Goal: Task Accomplishment & Management: Manage account settings

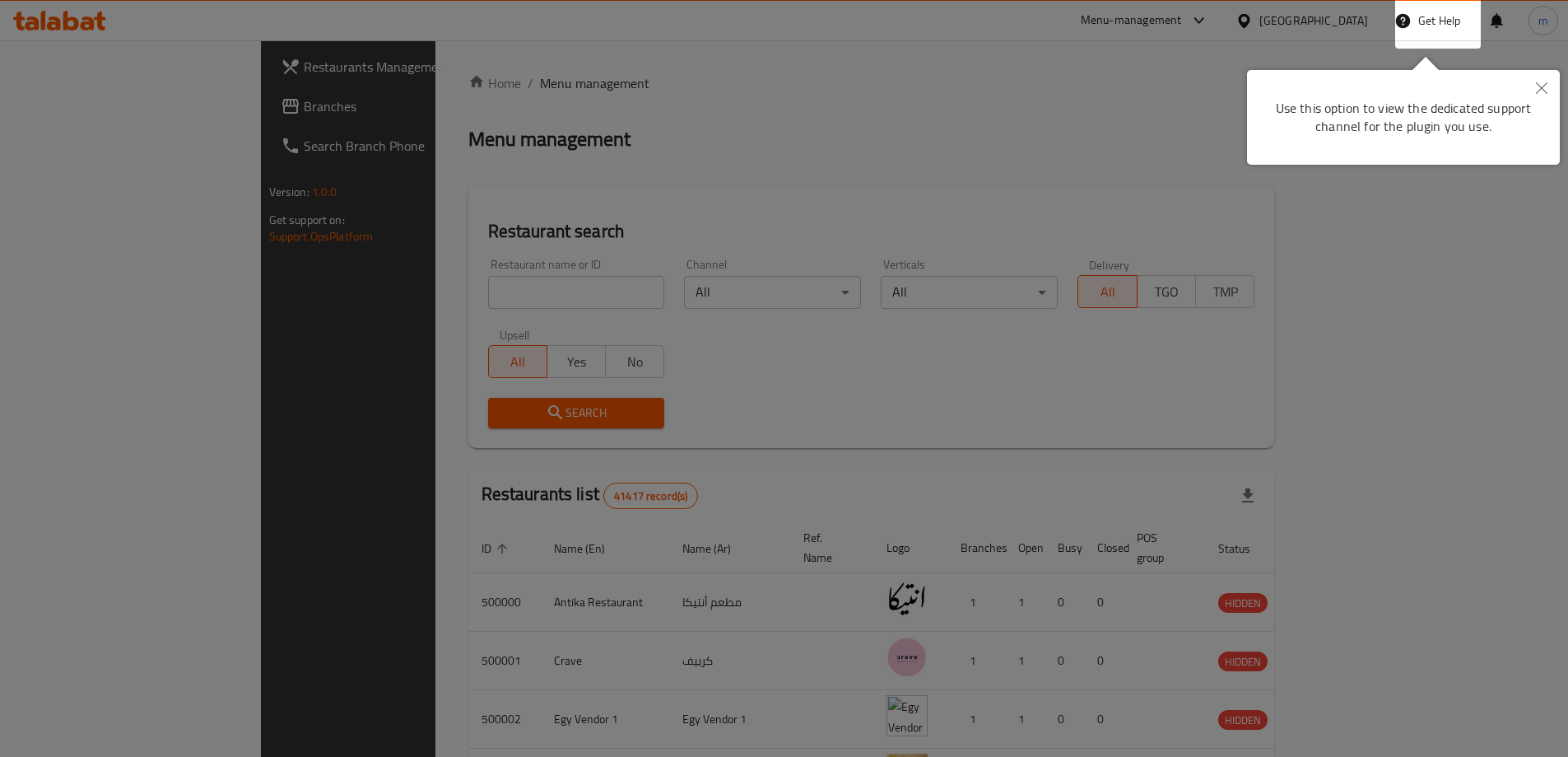
click at [1543, 91] on icon "Close" at bounding box center [1541, 88] width 11 height 11
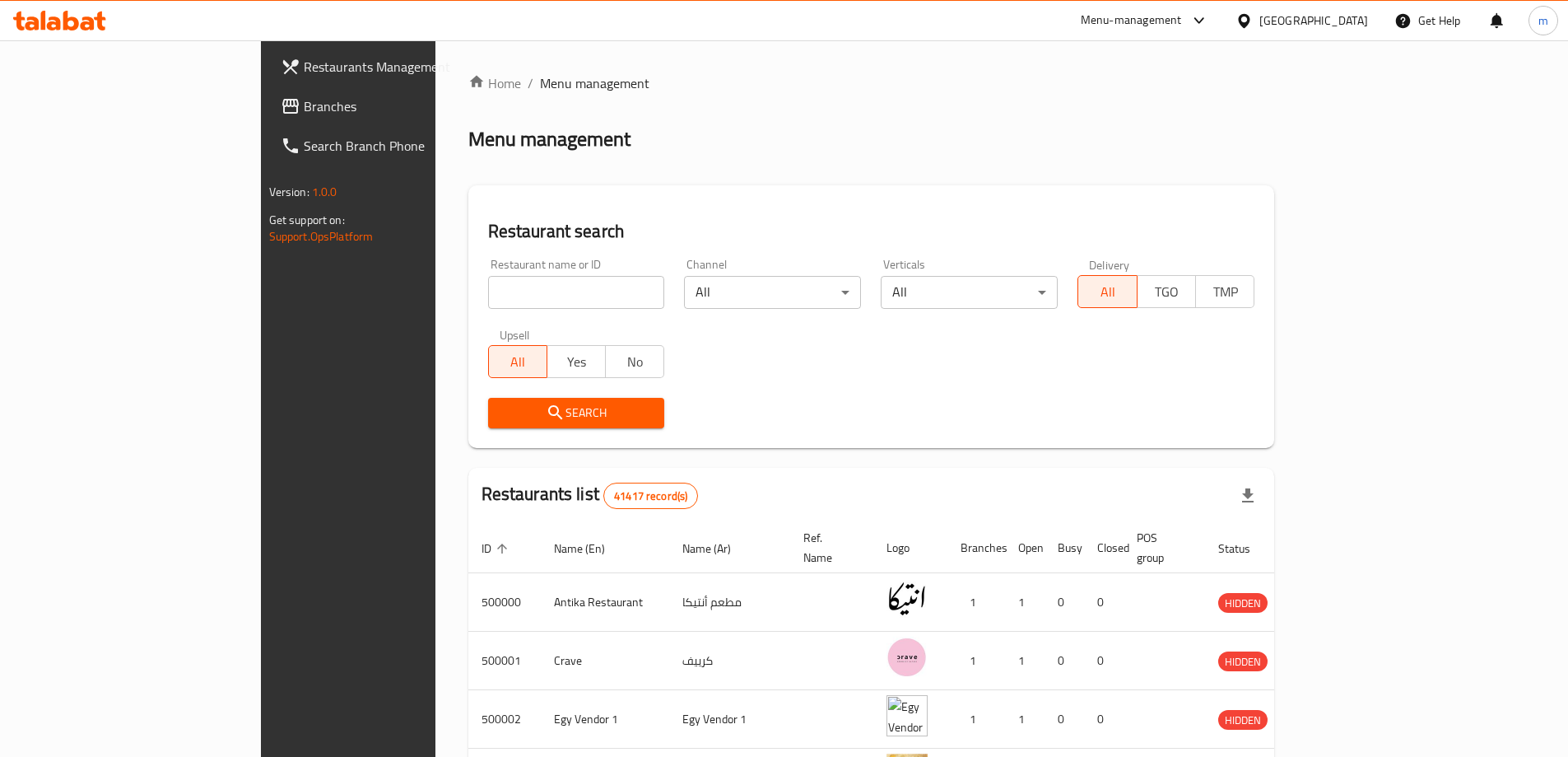
click at [304, 114] on span "Branches" at bounding box center [407, 106] width 206 height 19
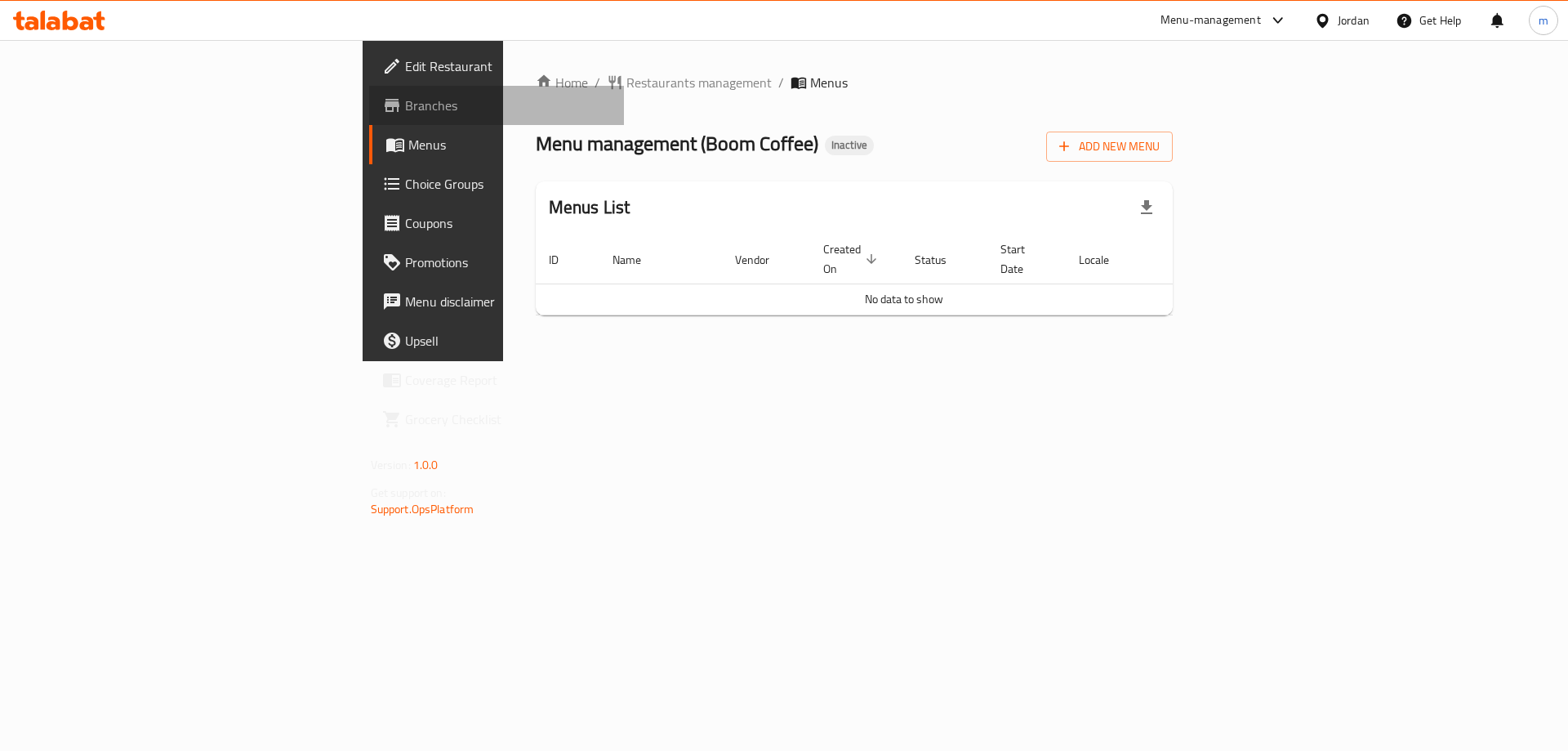
click at [405, 109] on span "Branches" at bounding box center [508, 105] width 207 height 19
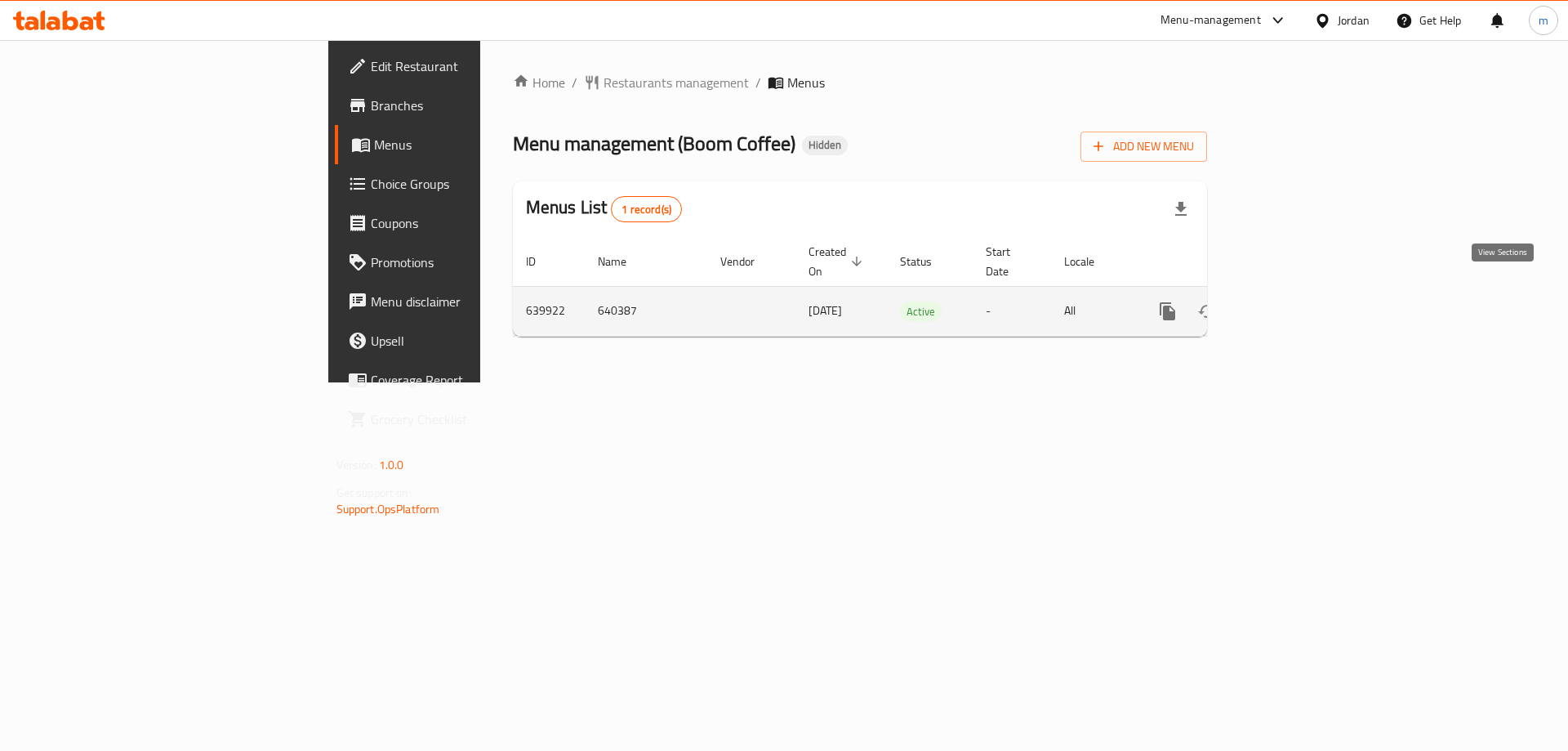
click at [1295, 302] on icon "enhanced table" at bounding box center [1285, 311] width 19 height 19
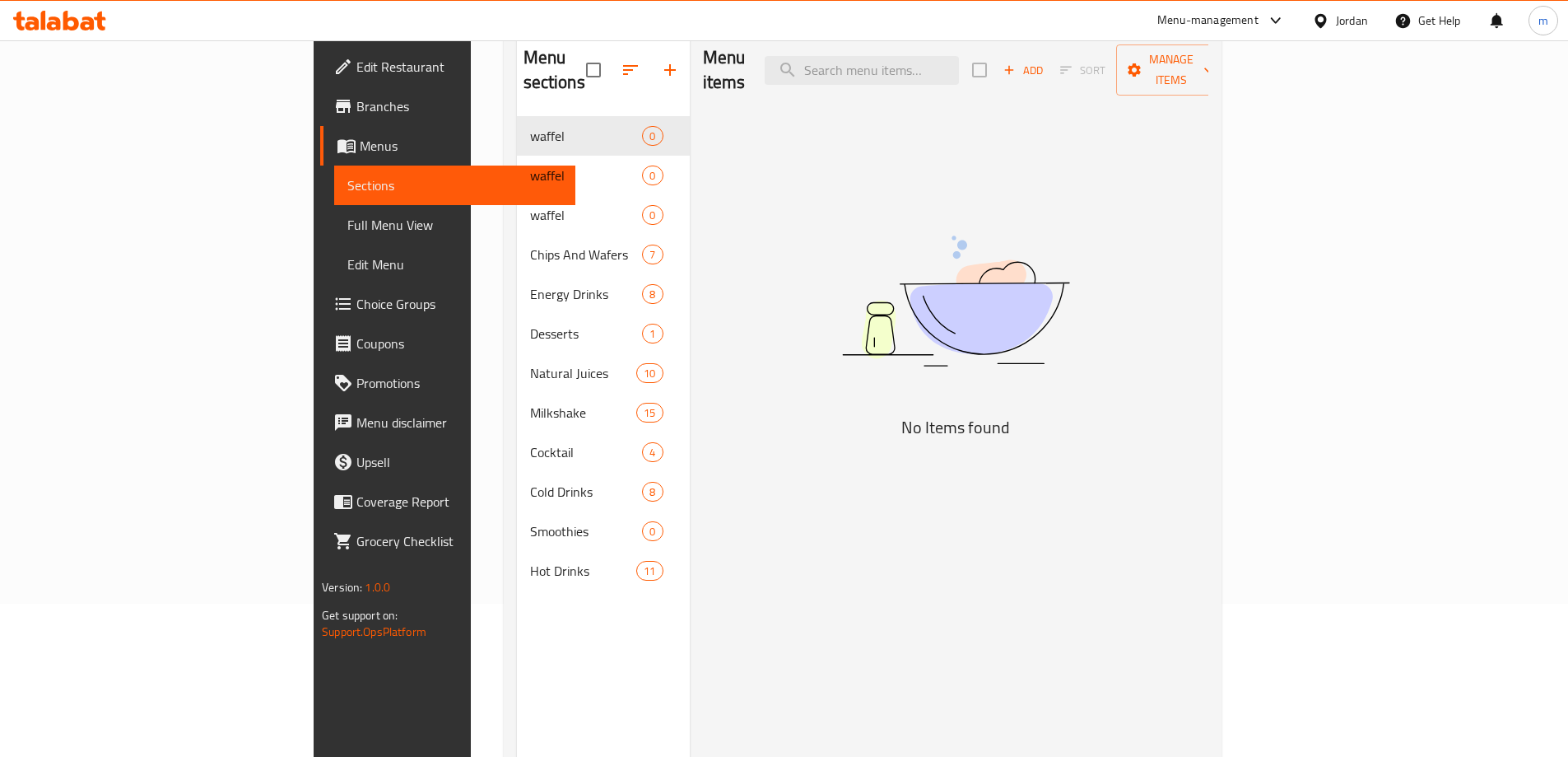
scroll to position [66, 0]
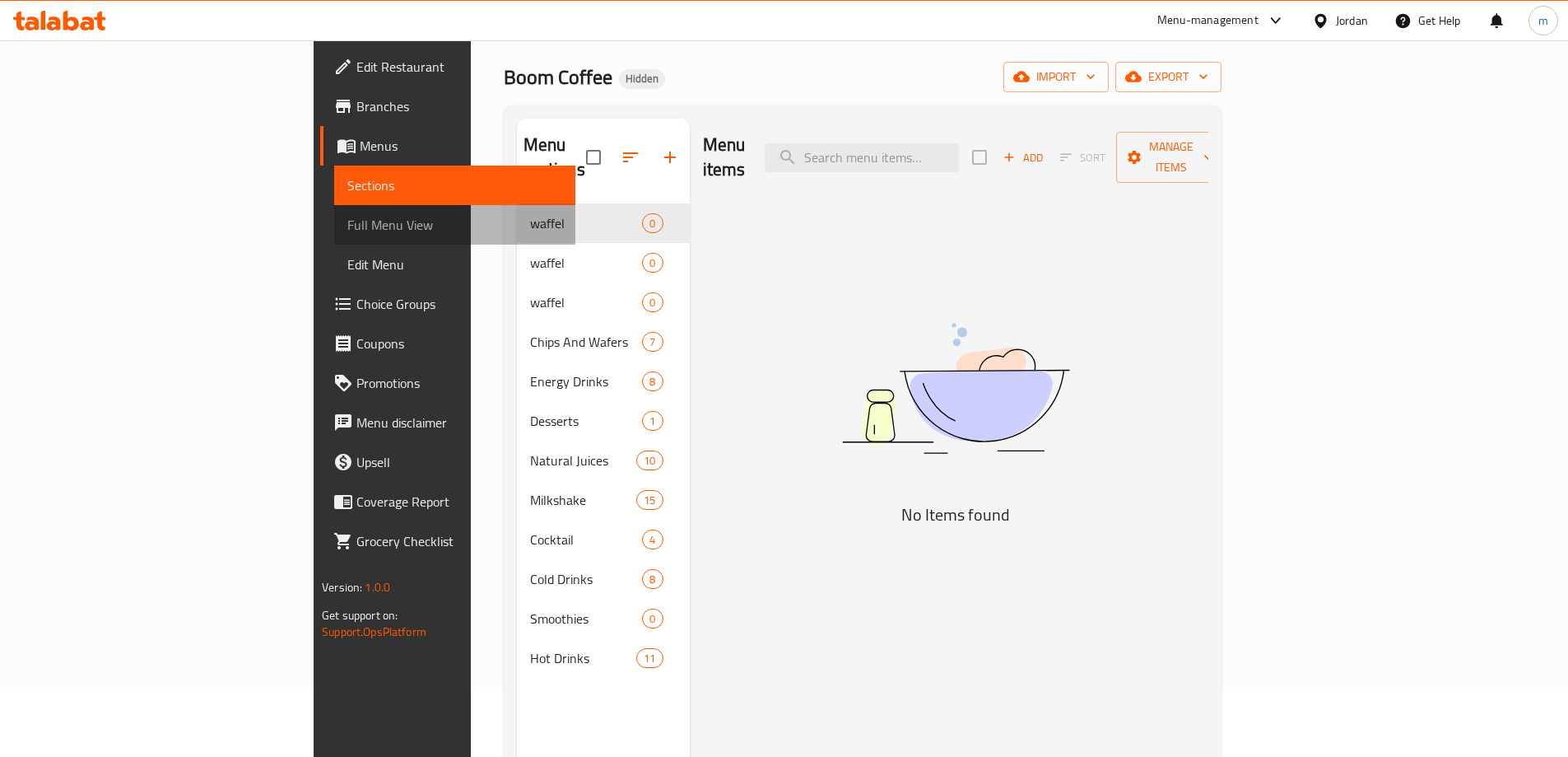
click at [347, 232] on span "Full Menu View" at bounding box center [455, 224] width 215 height 19
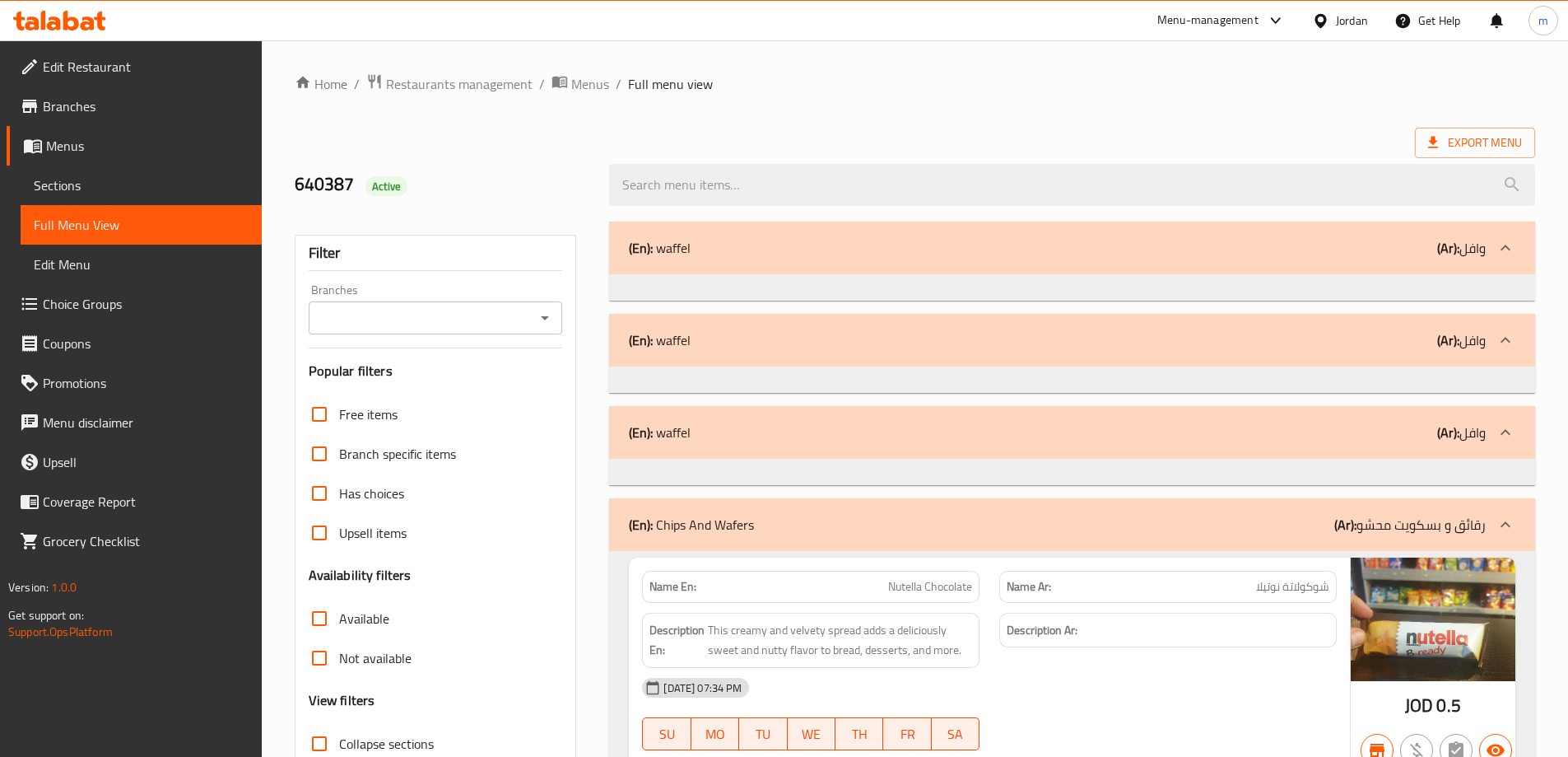
click at [109, 175] on span "Sections" at bounding box center [141, 184] width 215 height 19
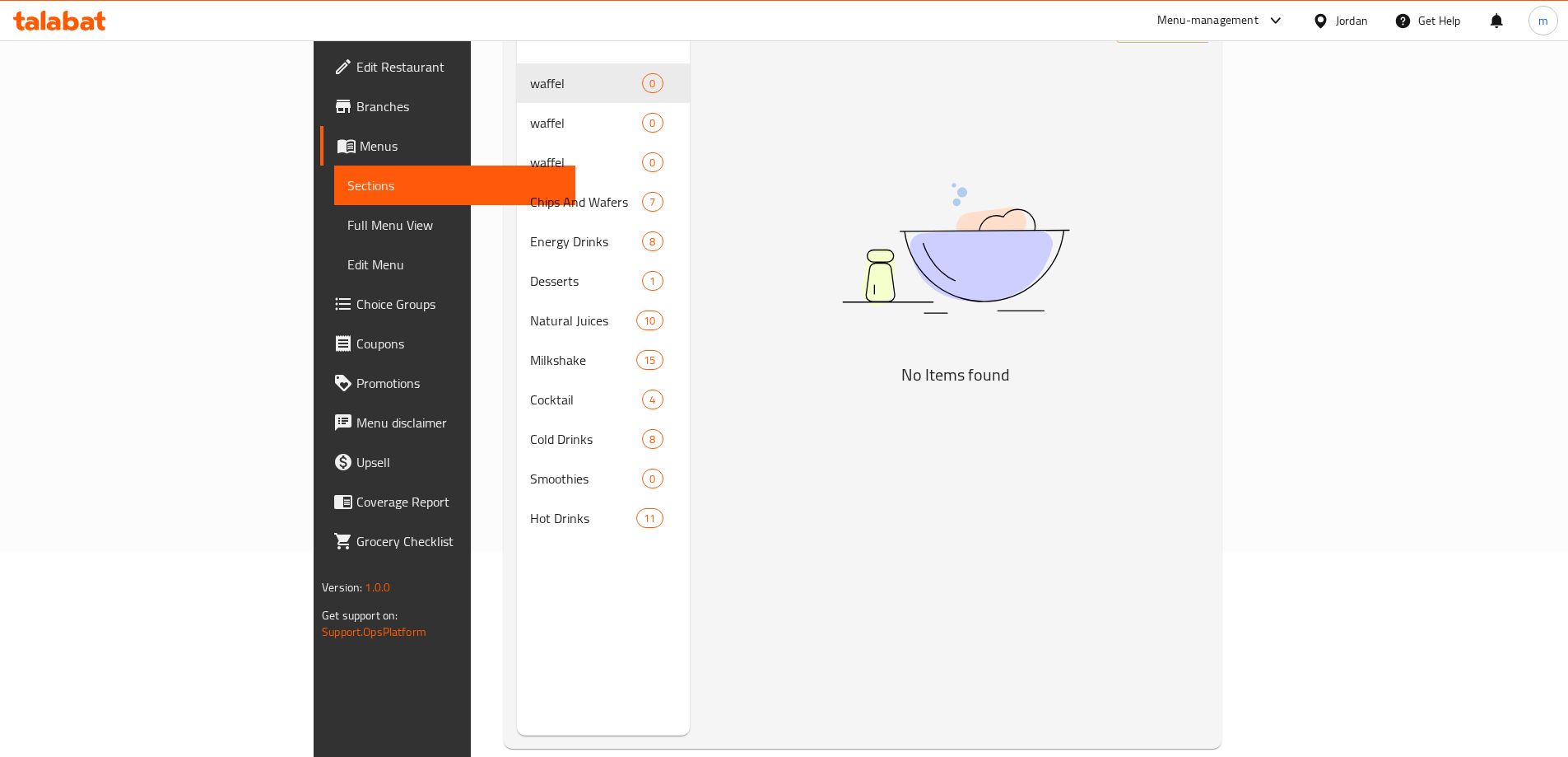
scroll to position [231, 0]
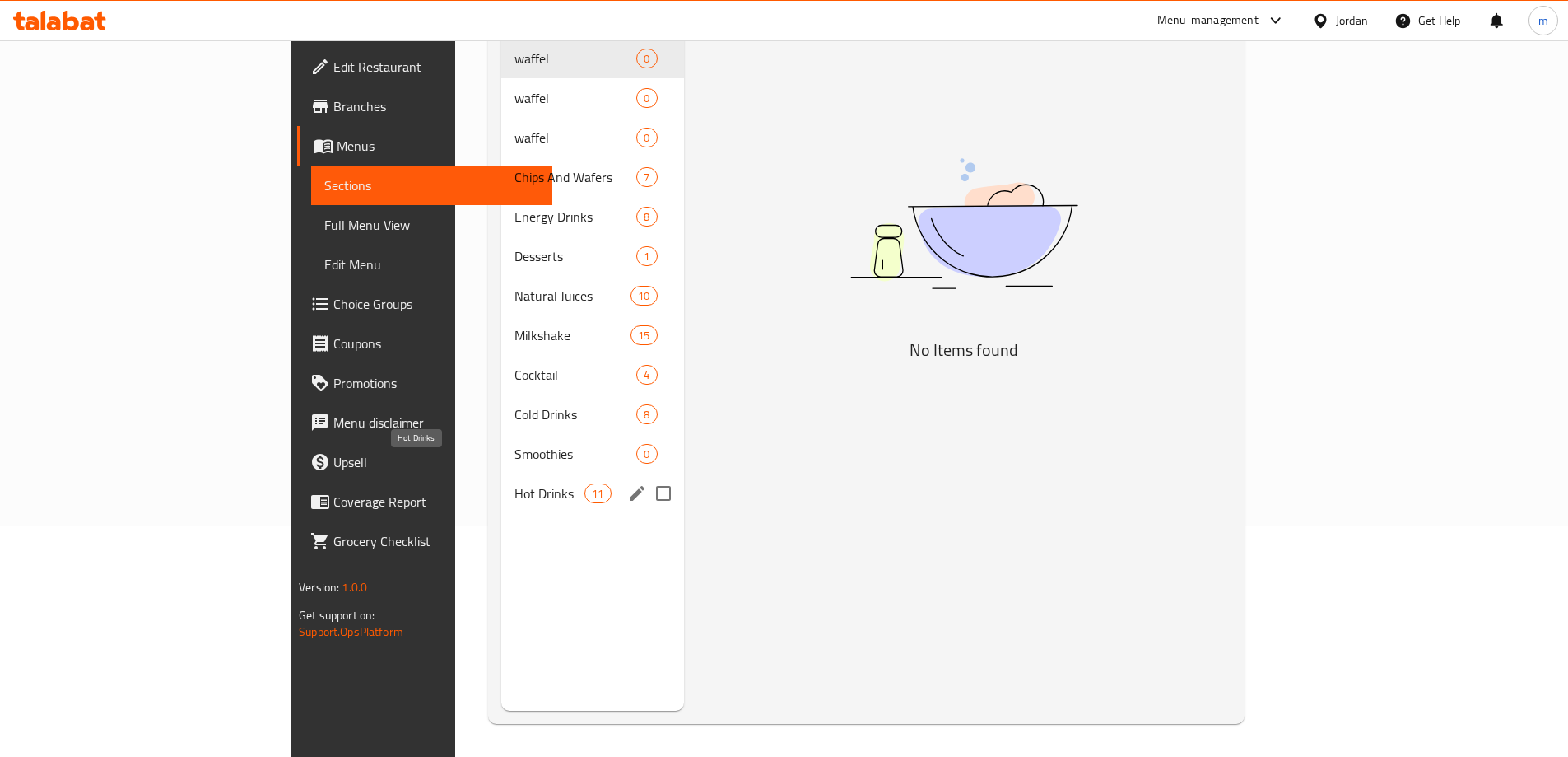
click at [514, 484] on span "Hot Drinks" at bounding box center [549, 493] width 70 height 19
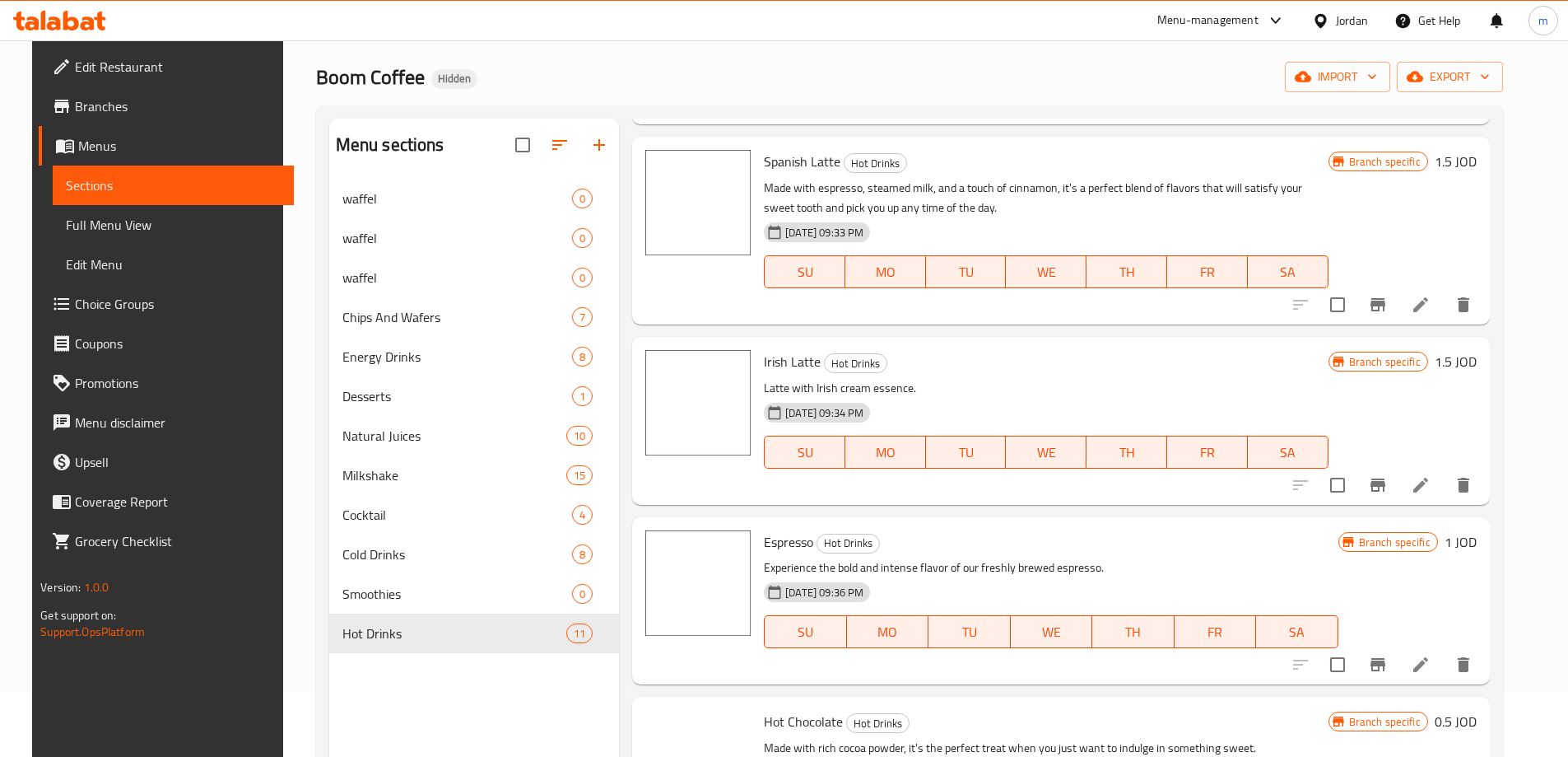
scroll to position [411, 0]
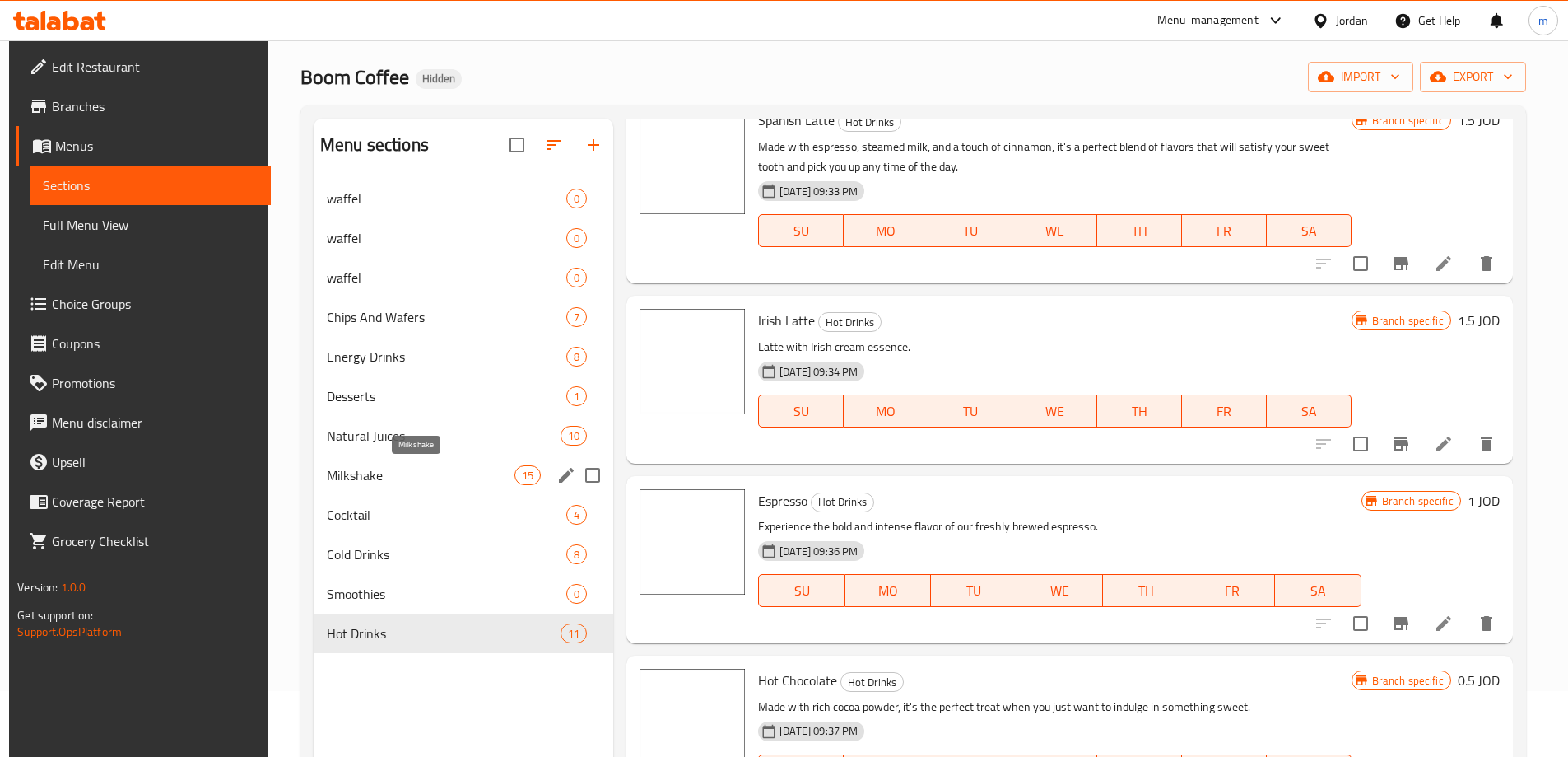
click at [404, 471] on span "Milkshake" at bounding box center [420, 474] width 188 height 19
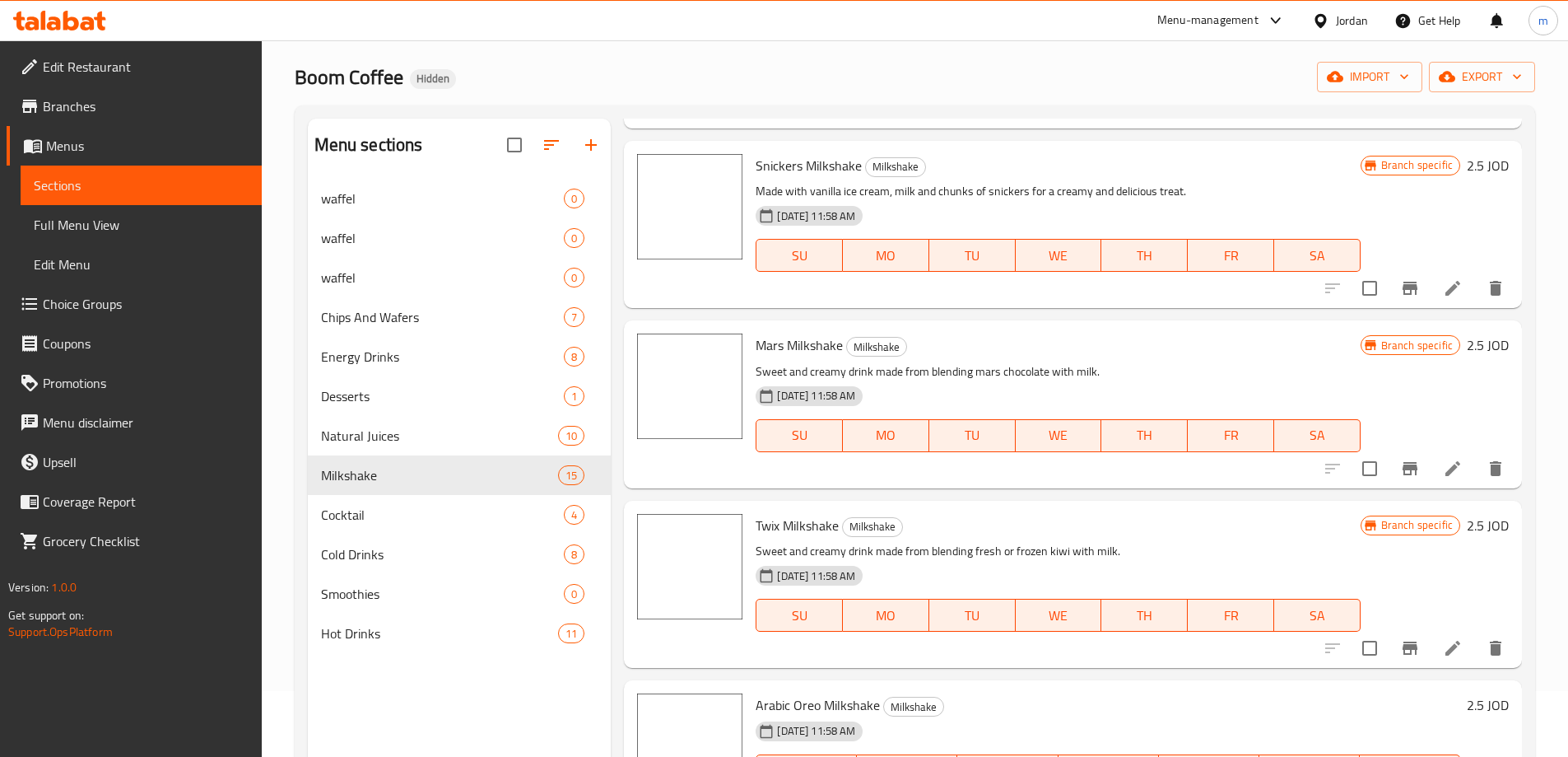
click at [121, 151] on span "Menus" at bounding box center [147, 145] width 203 height 19
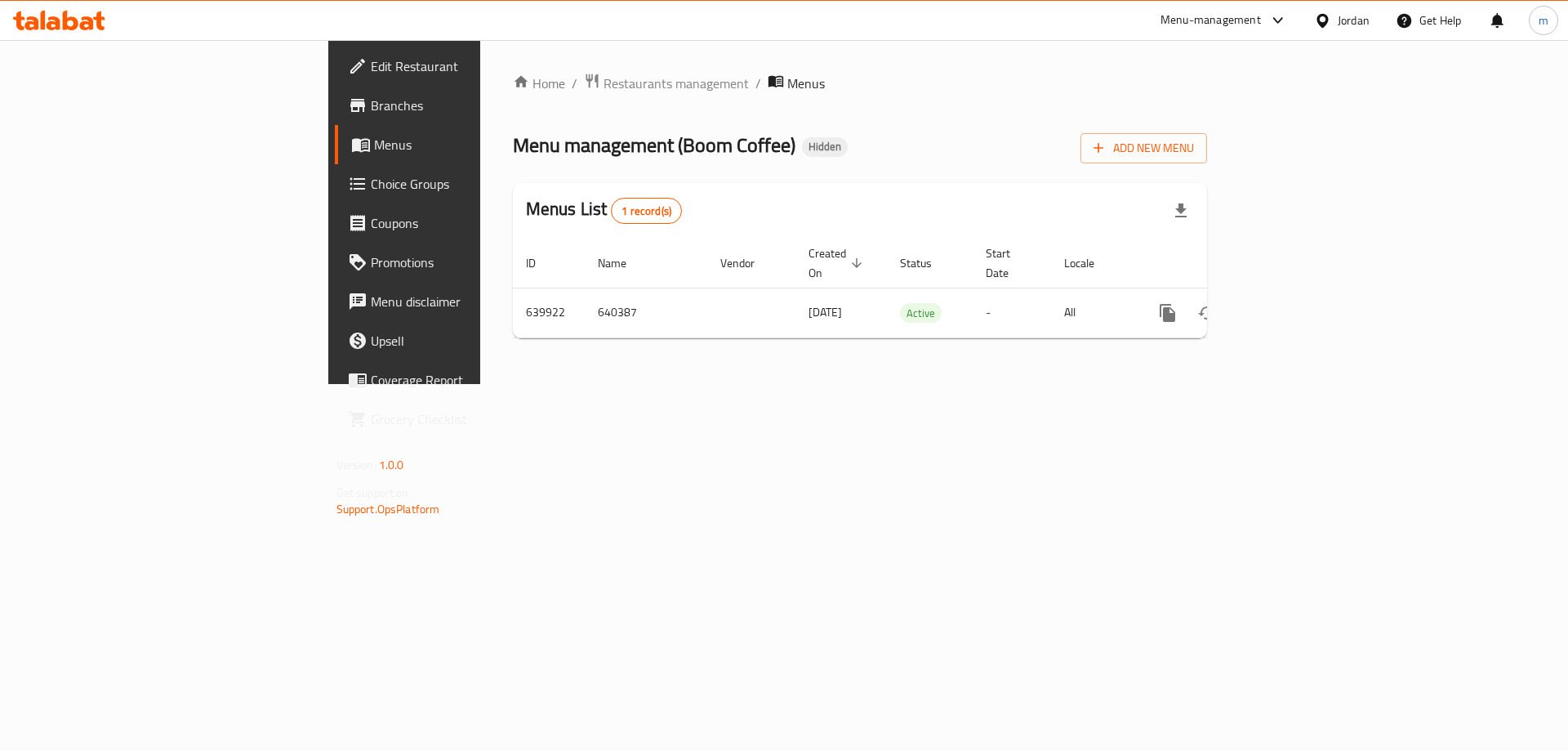
click at [335, 95] on link "Branches" at bounding box center [462, 105] width 256 height 40
click at [370, 99] on span "Branches" at bounding box center [473, 105] width 207 height 19
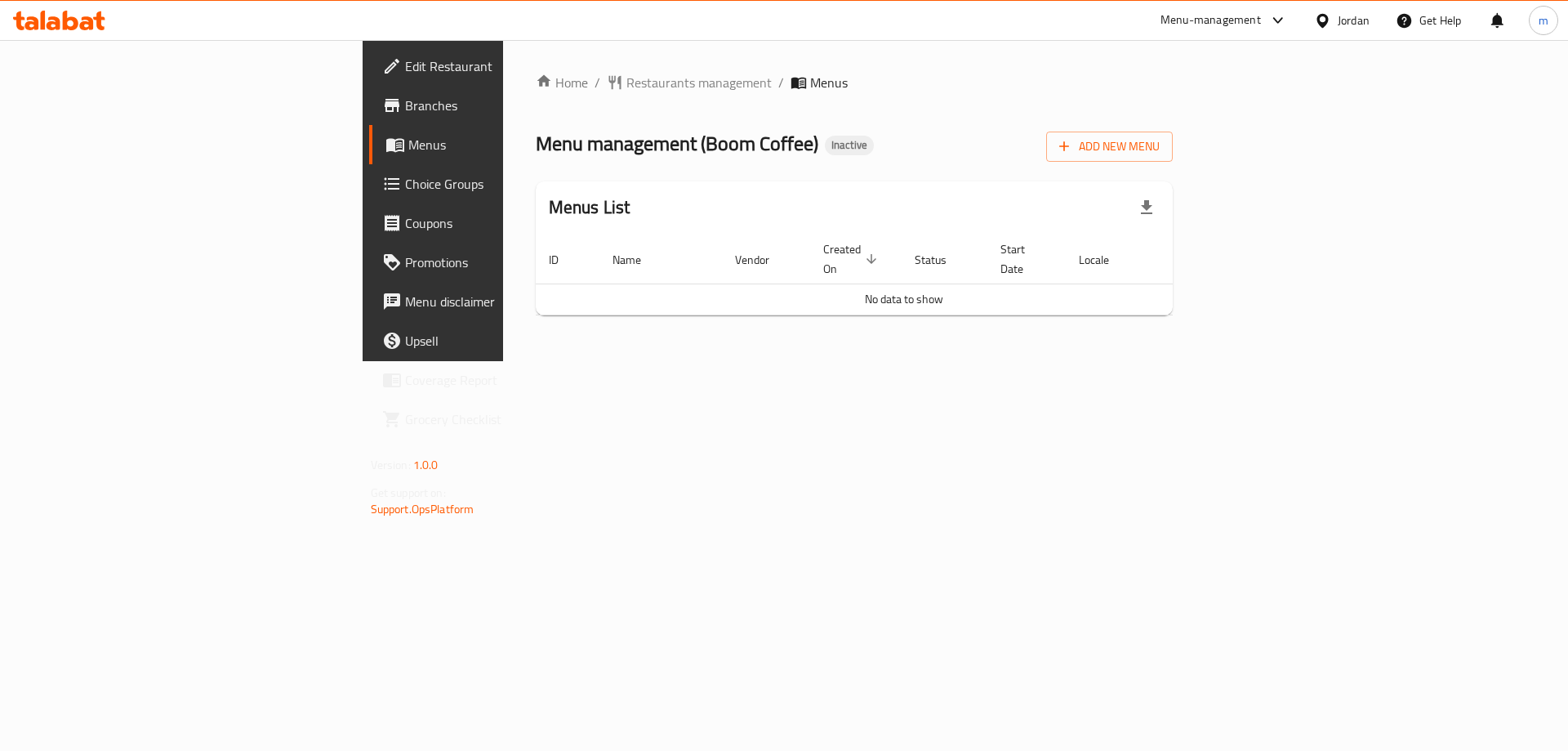
click at [405, 97] on span "Branches" at bounding box center [508, 105] width 207 height 19
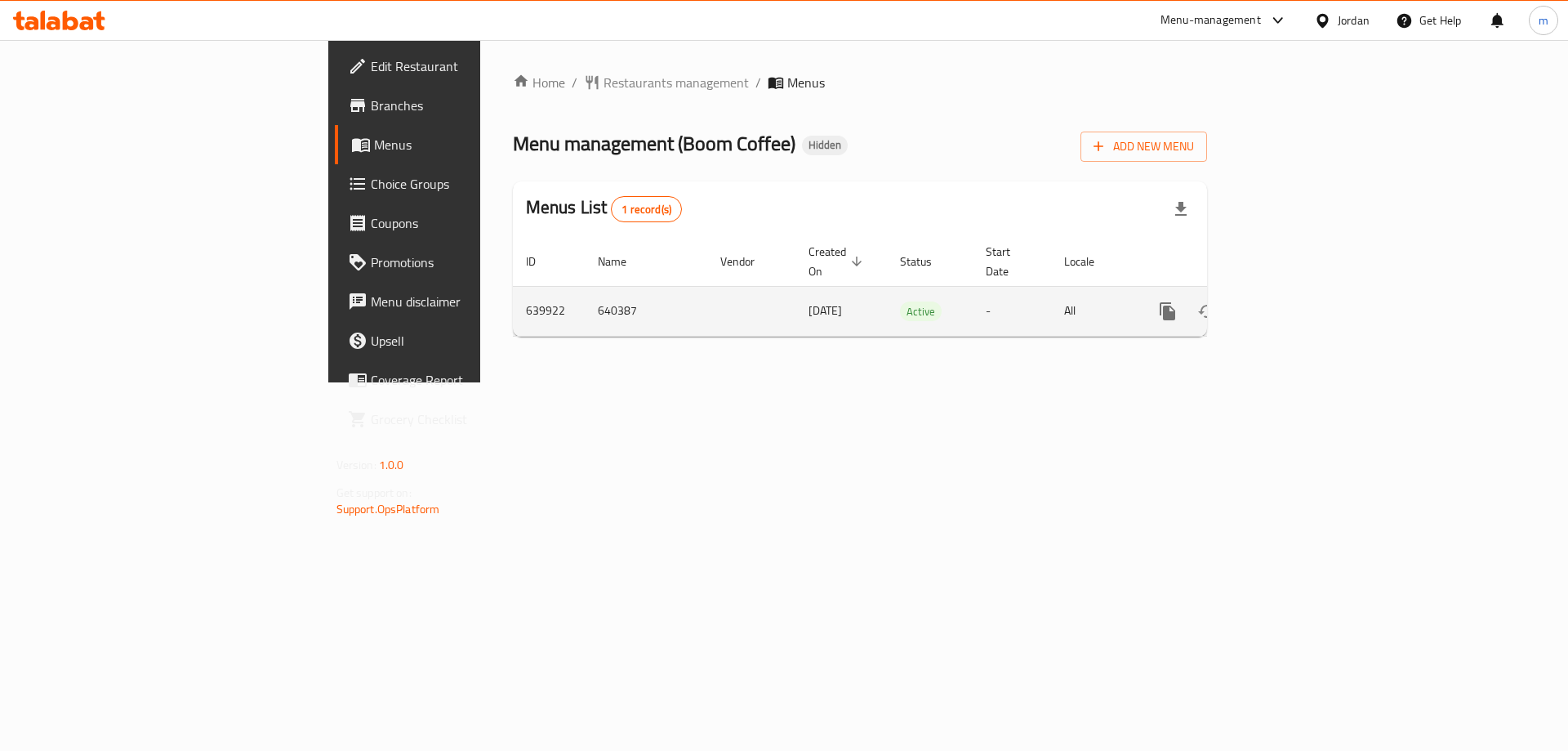
click at [1305, 297] on link "enhanced table" at bounding box center [1285, 311] width 40 height 40
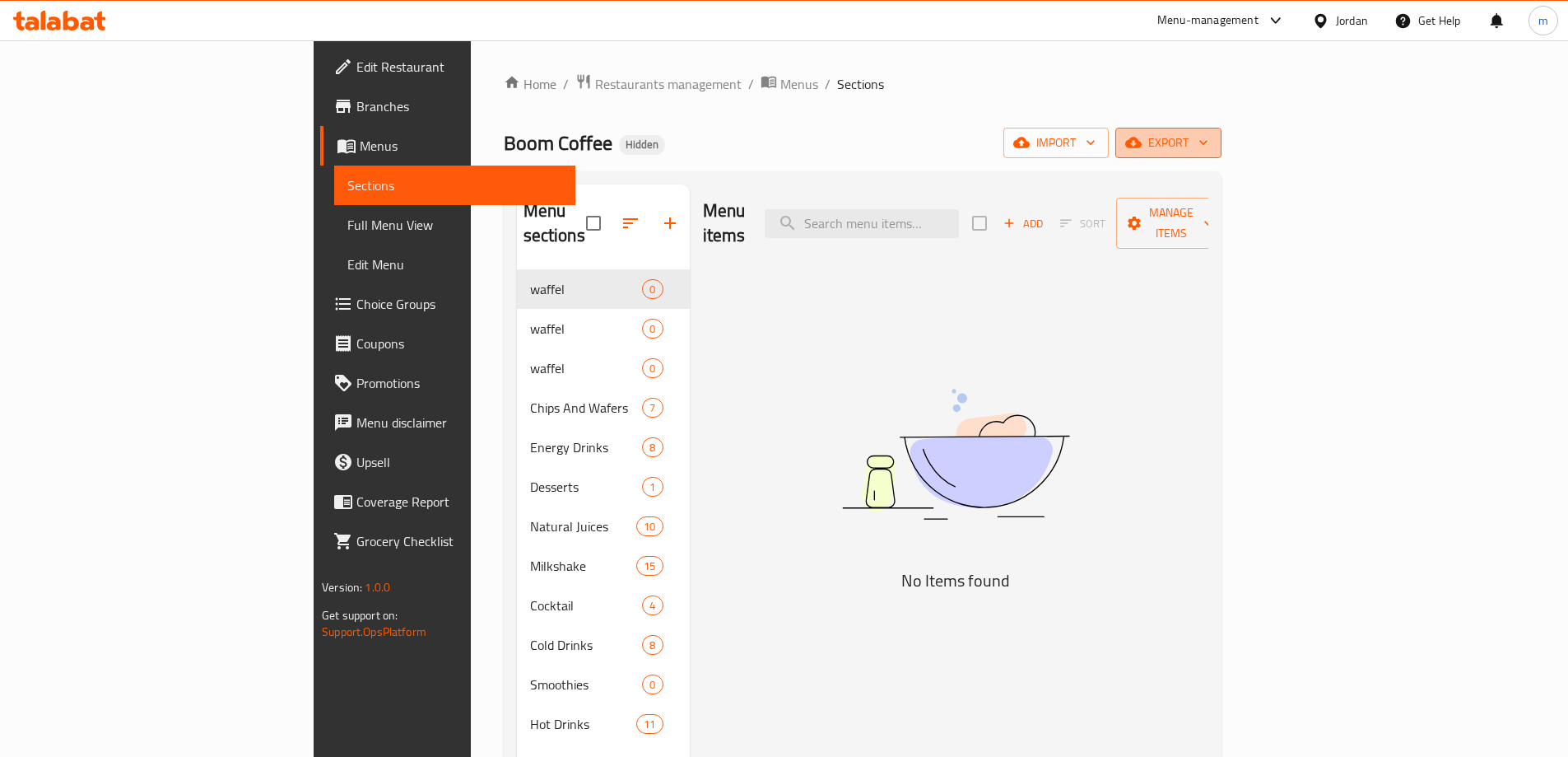
click at [1208, 140] on span "export" at bounding box center [1168, 143] width 80 height 20
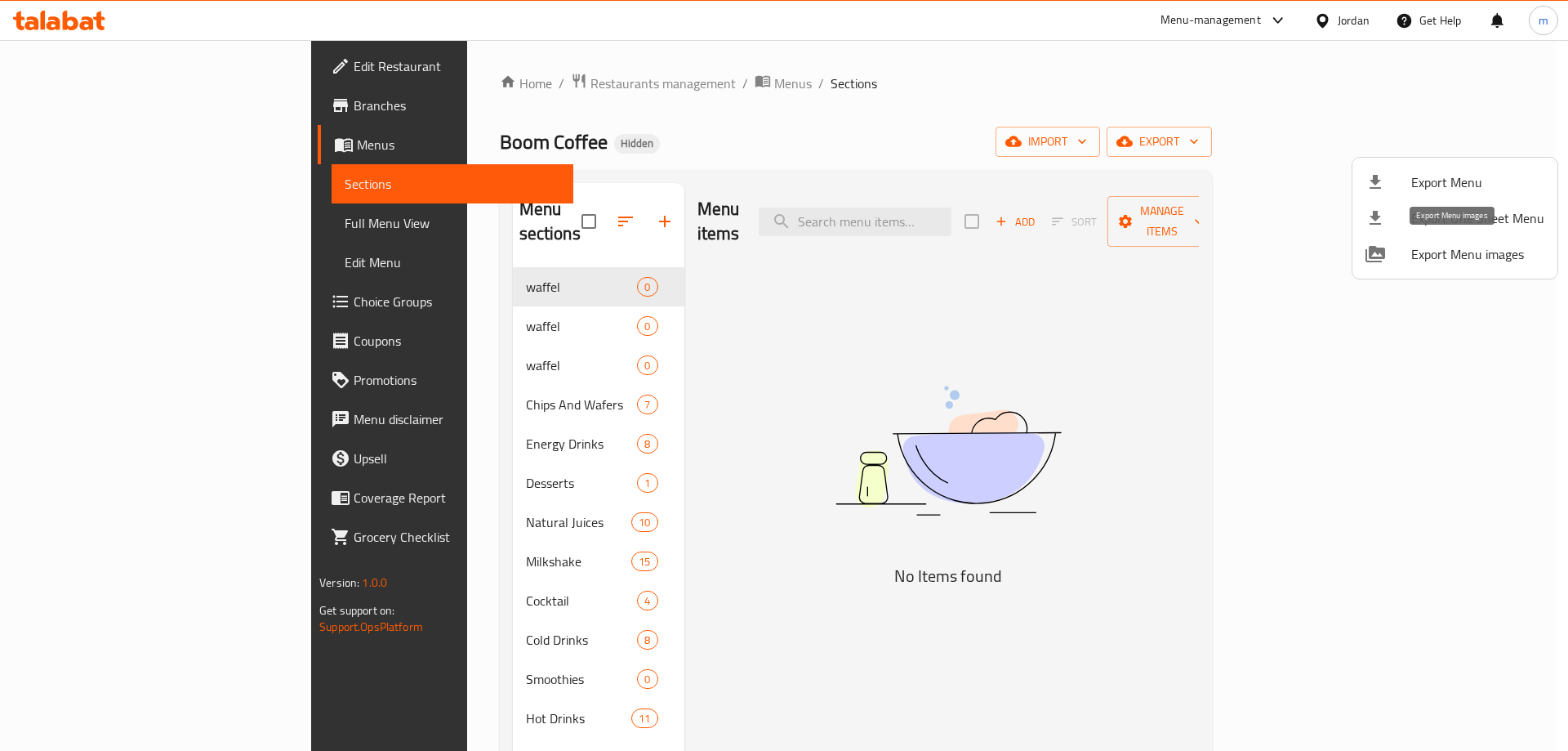
click at [1484, 262] on span "Export Menu images" at bounding box center [1477, 254] width 133 height 19
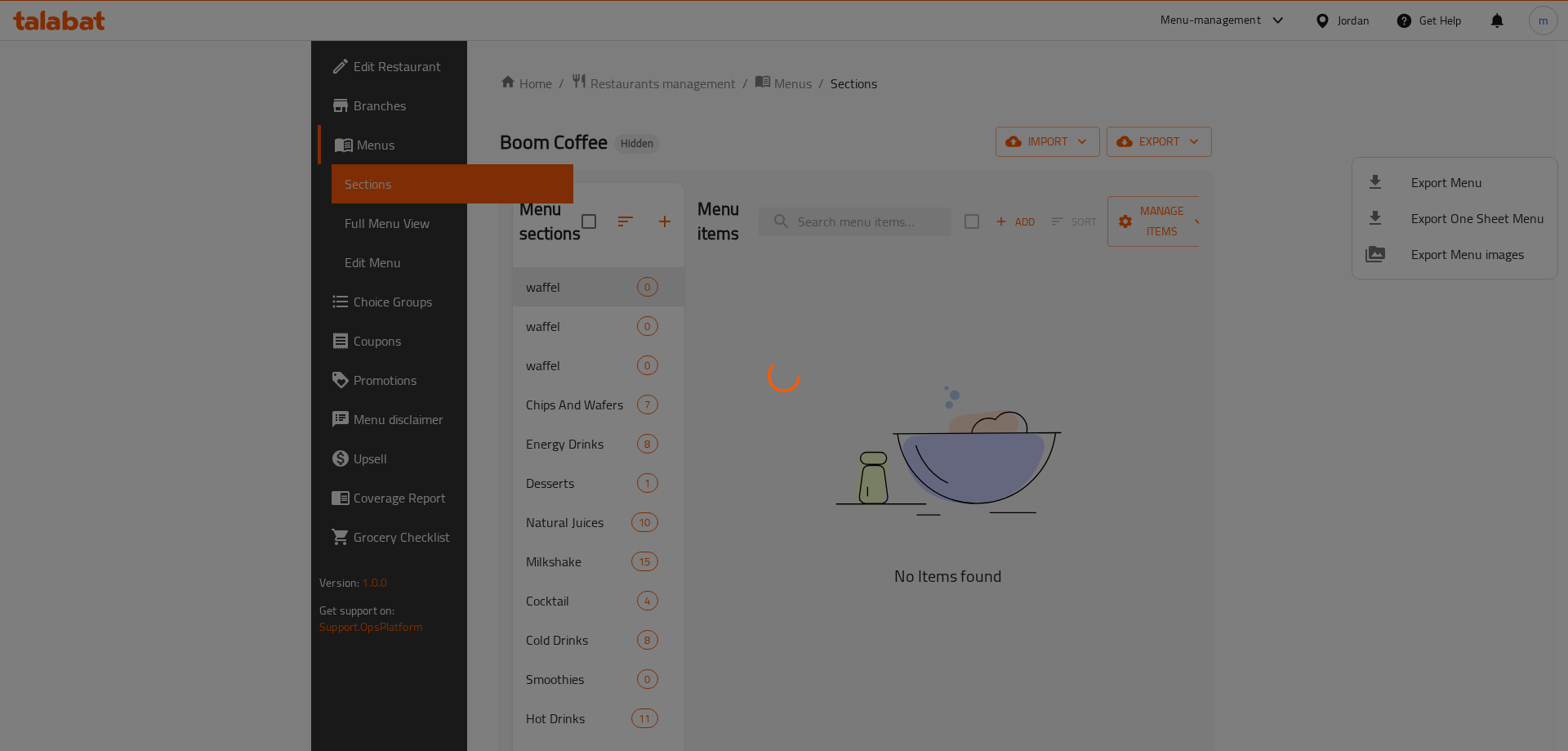
click at [1121, 106] on div at bounding box center [784, 375] width 1568 height 751
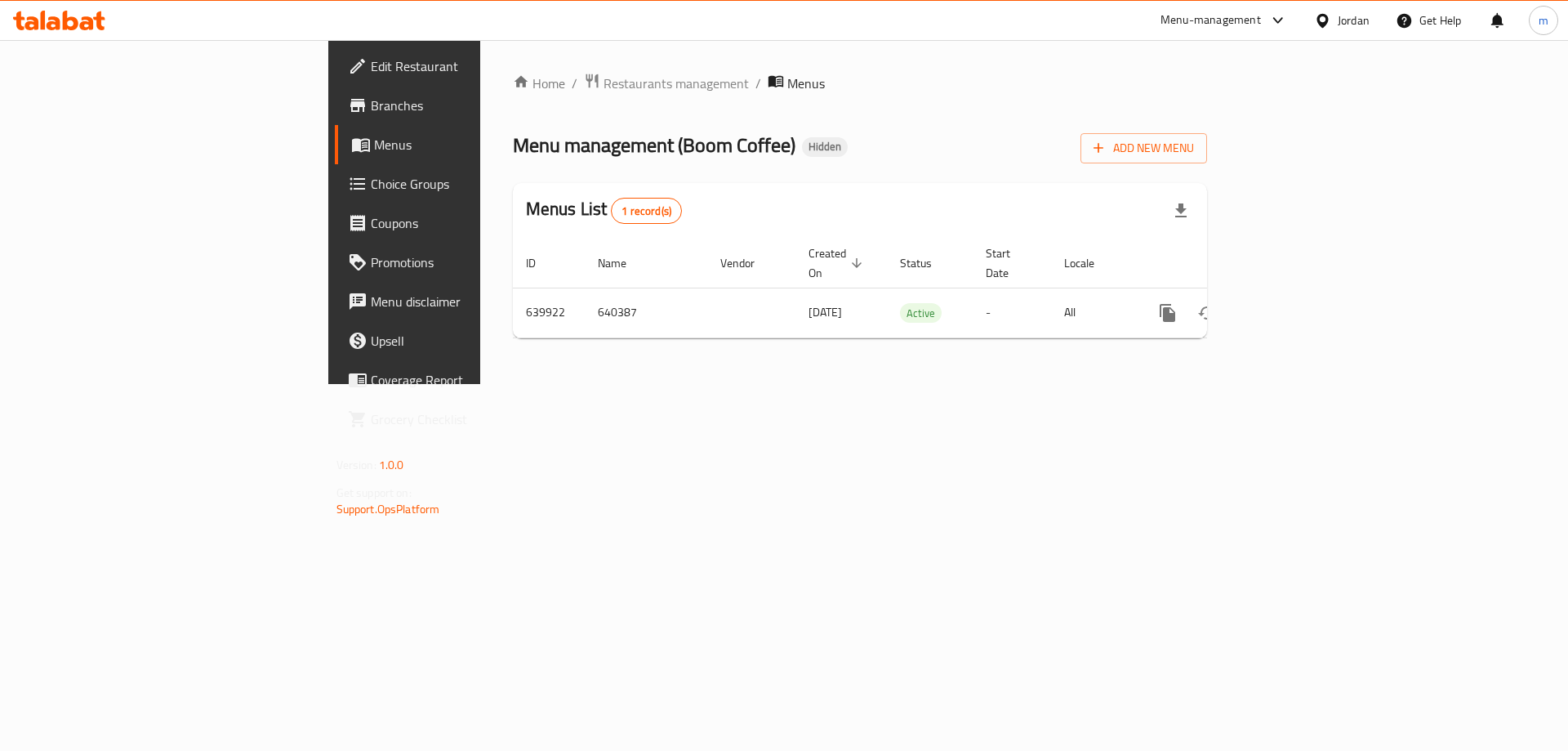
click at [1241, 384] on div "Home / Restaurants management / Menus Menu management ( Boom Coffee ) Hidden Ad…" at bounding box center [859, 212] width 760 height 344
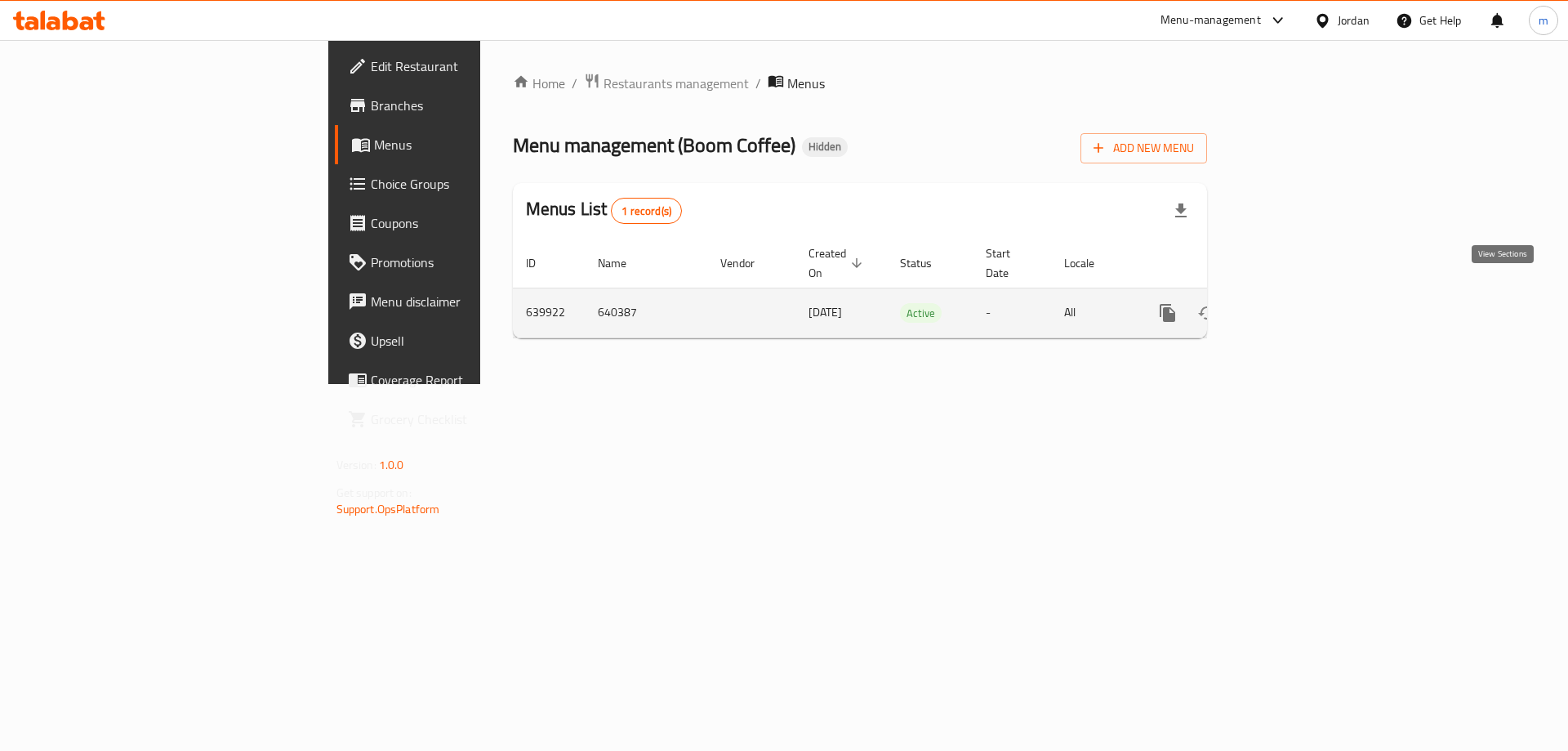
click at [1295, 303] on icon "enhanced table" at bounding box center [1285, 313] width 19 height 19
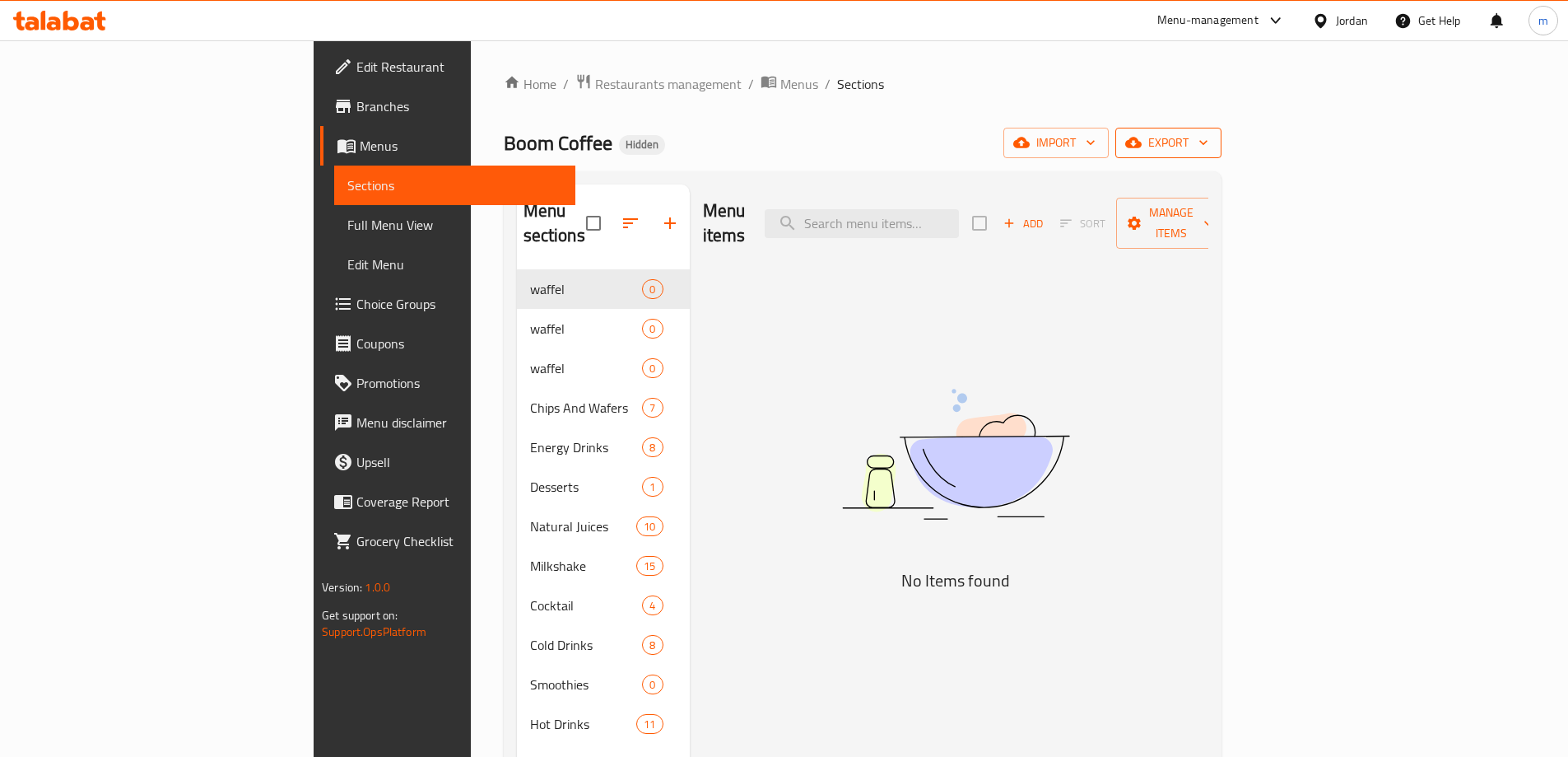
click at [1222, 155] on button "export" at bounding box center [1168, 143] width 107 height 31
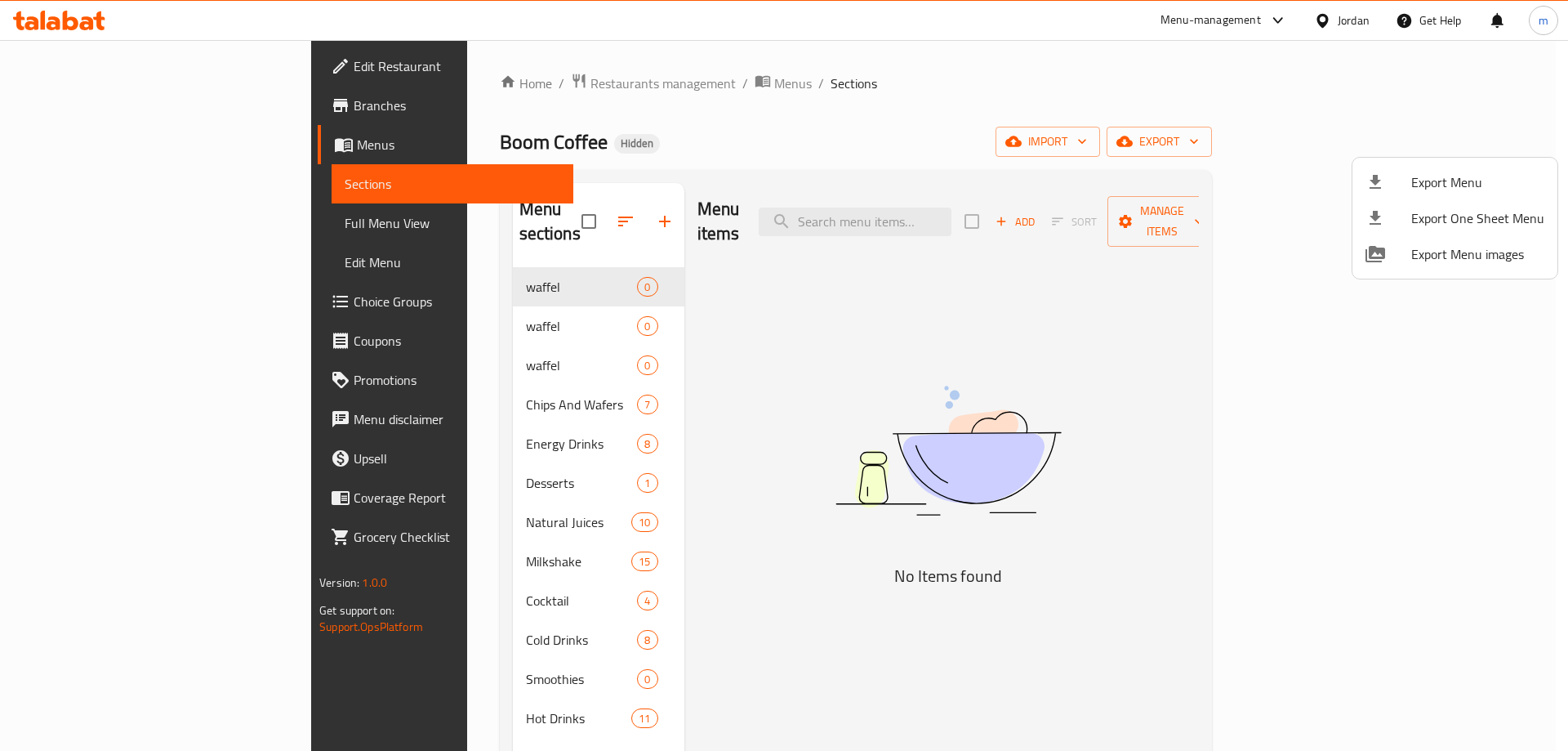
click at [1528, 93] on div at bounding box center [784, 375] width 1568 height 751
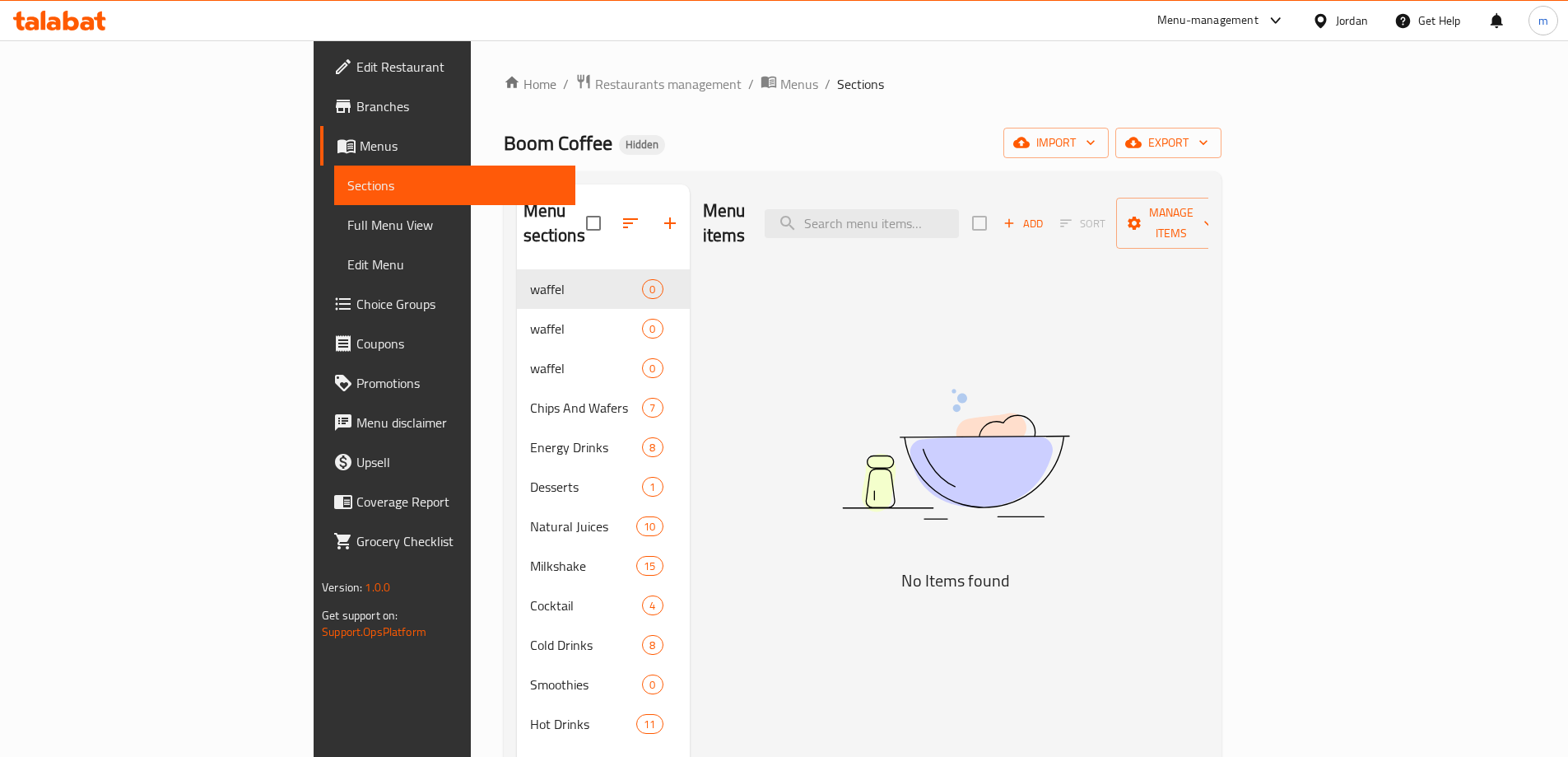
click at [347, 218] on span "Full Menu View" at bounding box center [455, 224] width 215 height 19
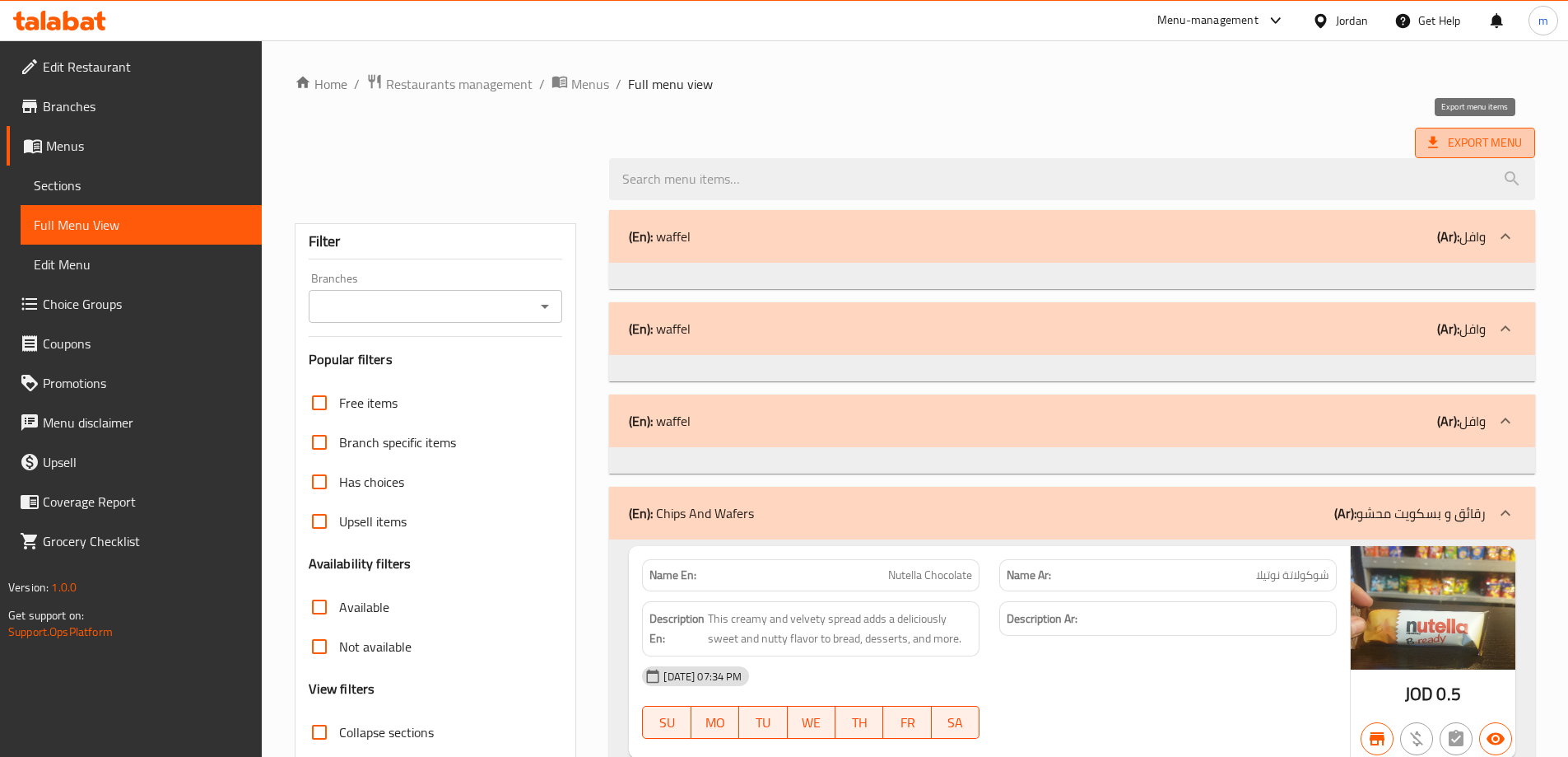
click at [1451, 145] on span "Export Menu" at bounding box center [1474, 143] width 94 height 20
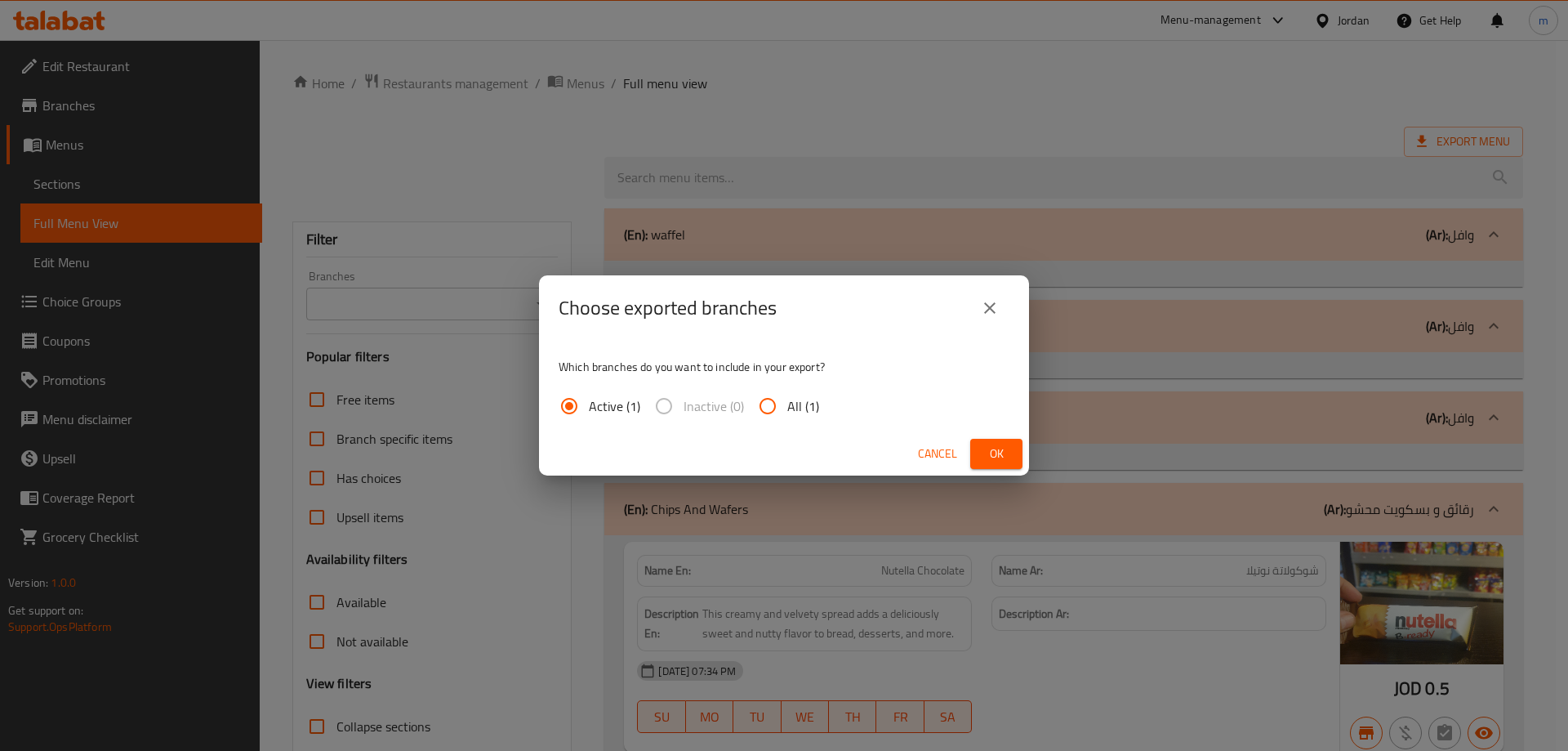
click at [763, 407] on input "All (1)" at bounding box center [767, 405] width 40 height 40
radio input "true"
click at [999, 315] on icon "close" at bounding box center [989, 307] width 19 height 19
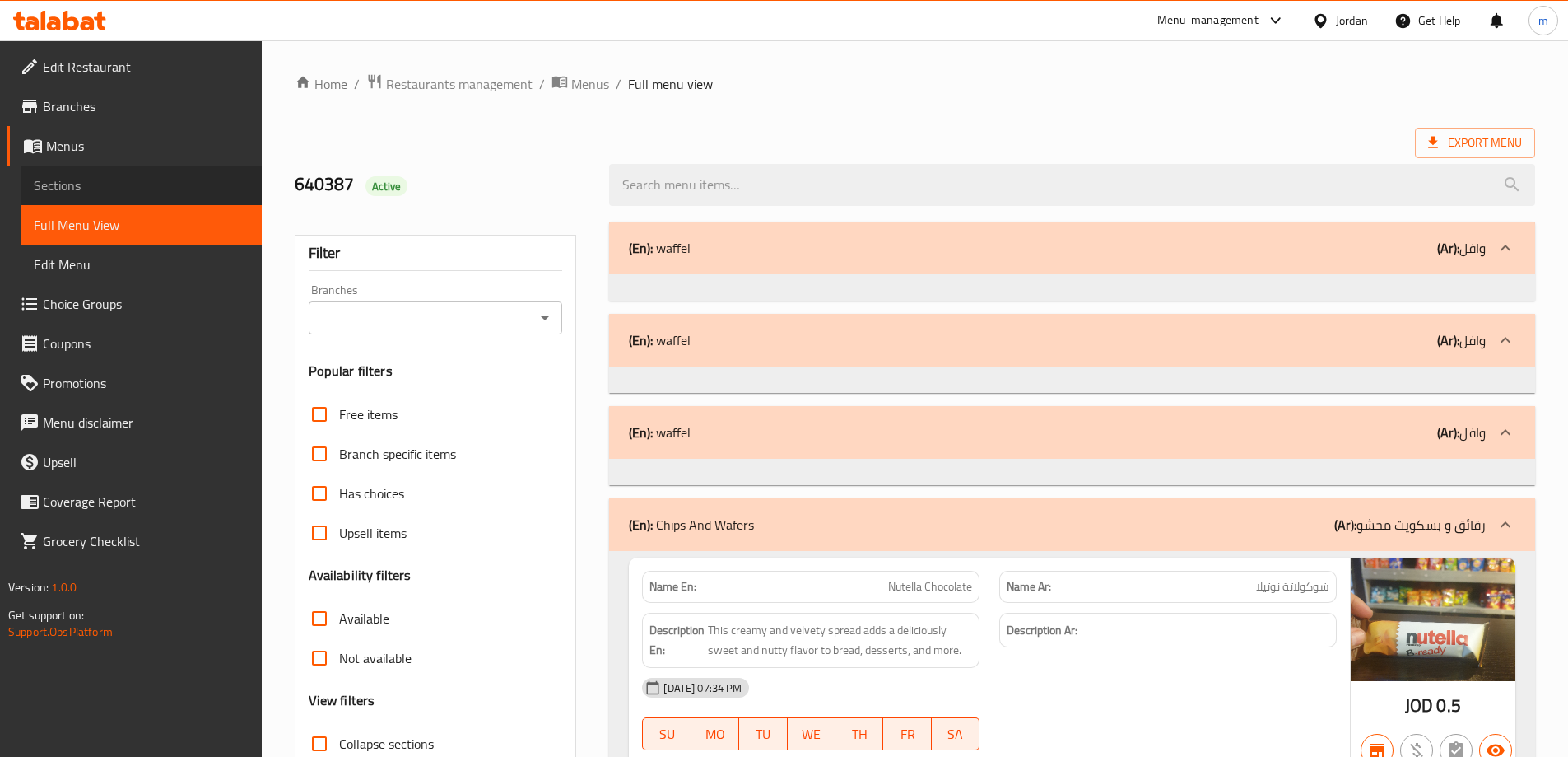
click at [113, 194] on span "Sections" at bounding box center [141, 184] width 215 height 19
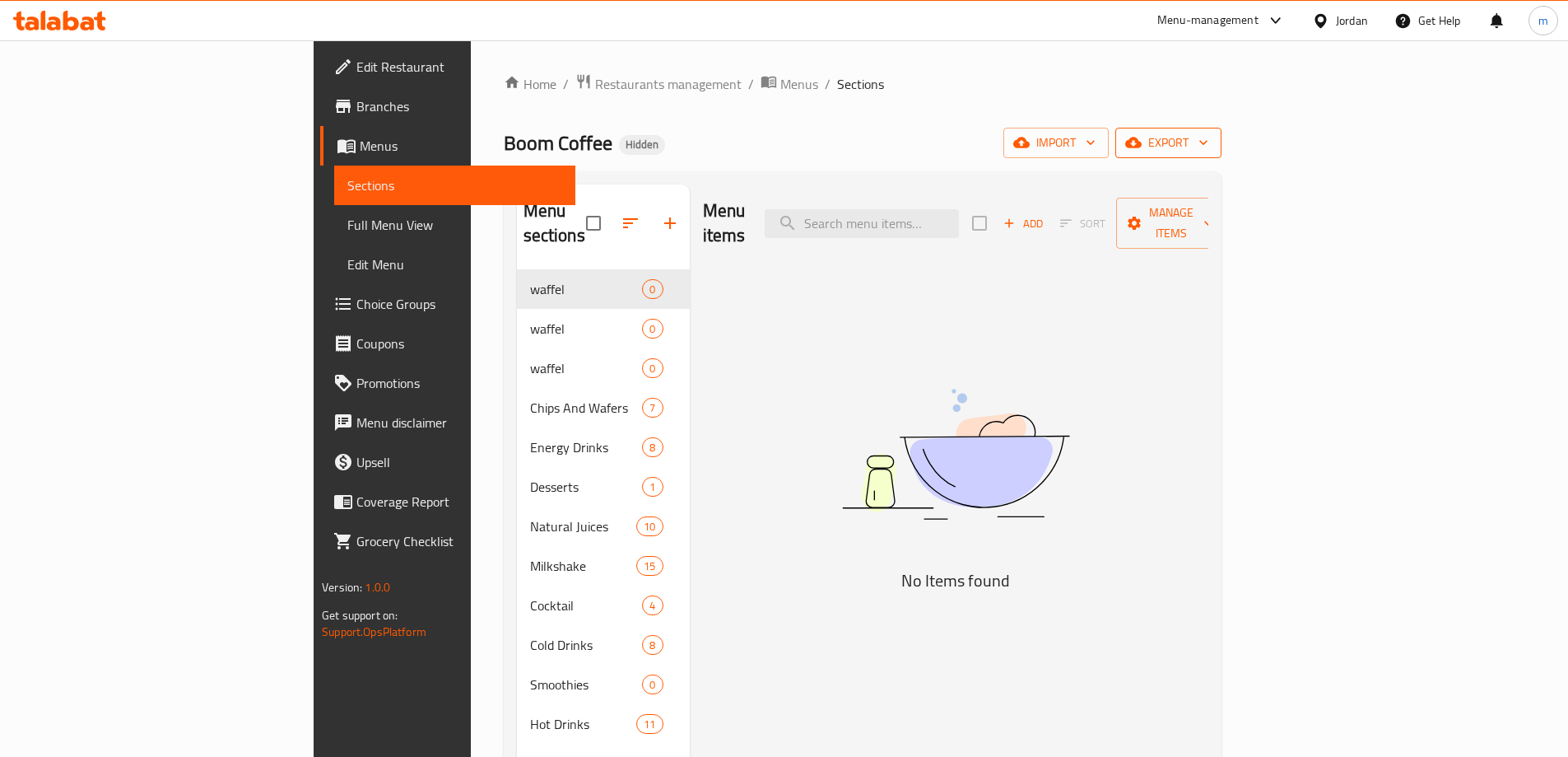
click at [1211, 145] on icon "button" at bounding box center [1203, 143] width 17 height 17
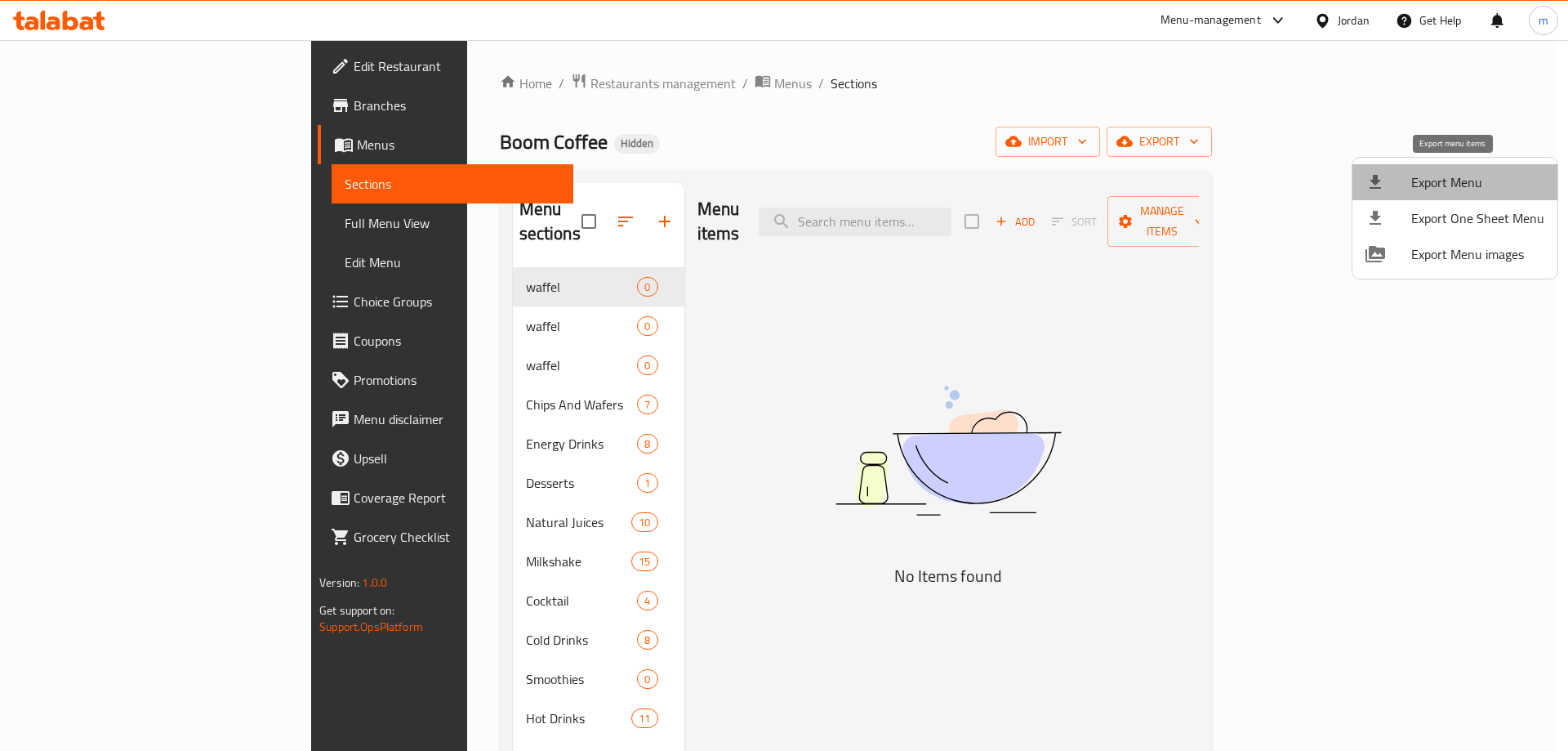
click at [1484, 186] on span "Export Menu" at bounding box center [1477, 181] width 133 height 19
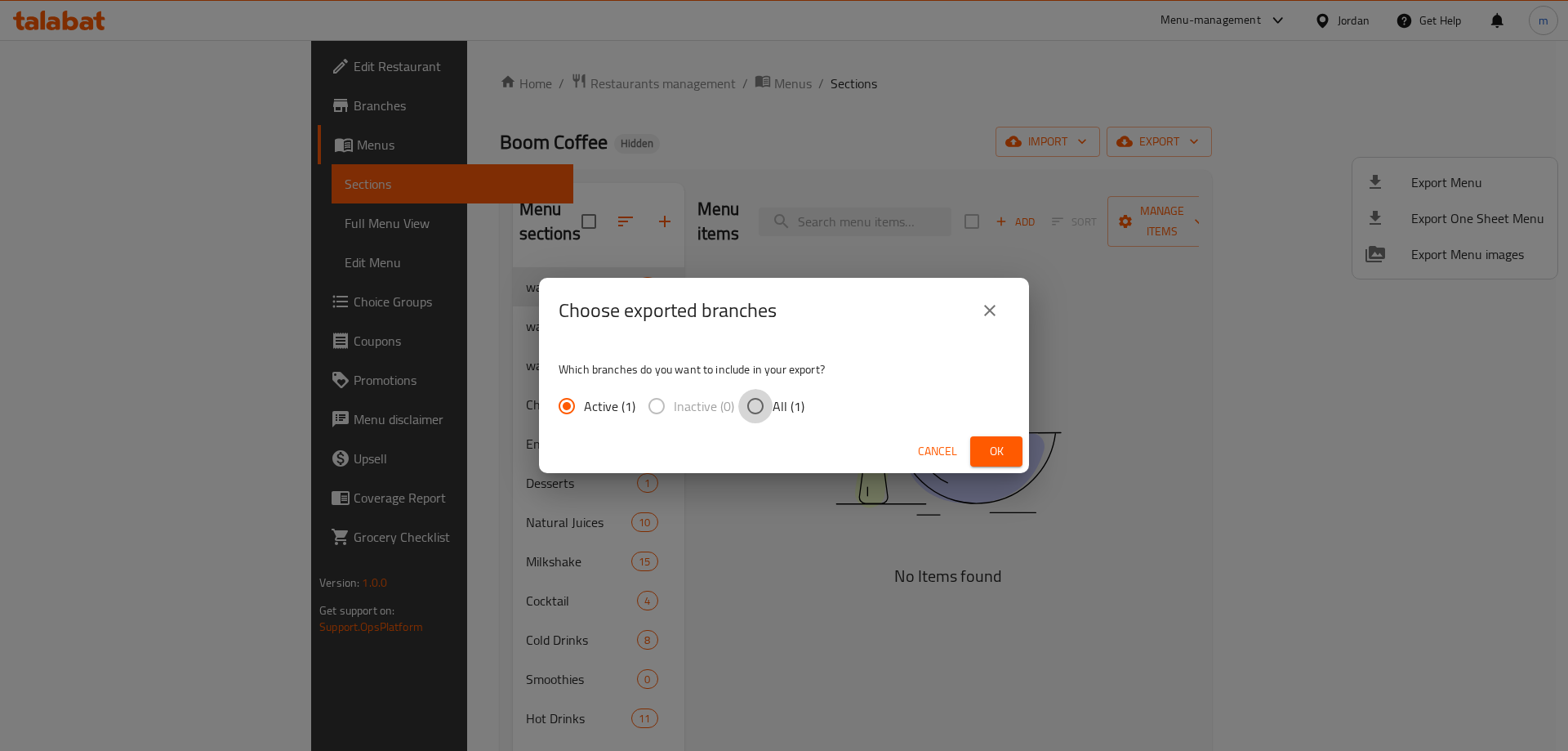
click at [761, 404] on input "All (1)" at bounding box center [755, 405] width 34 height 34
radio input "true"
click at [997, 444] on span "Ok" at bounding box center [996, 451] width 26 height 20
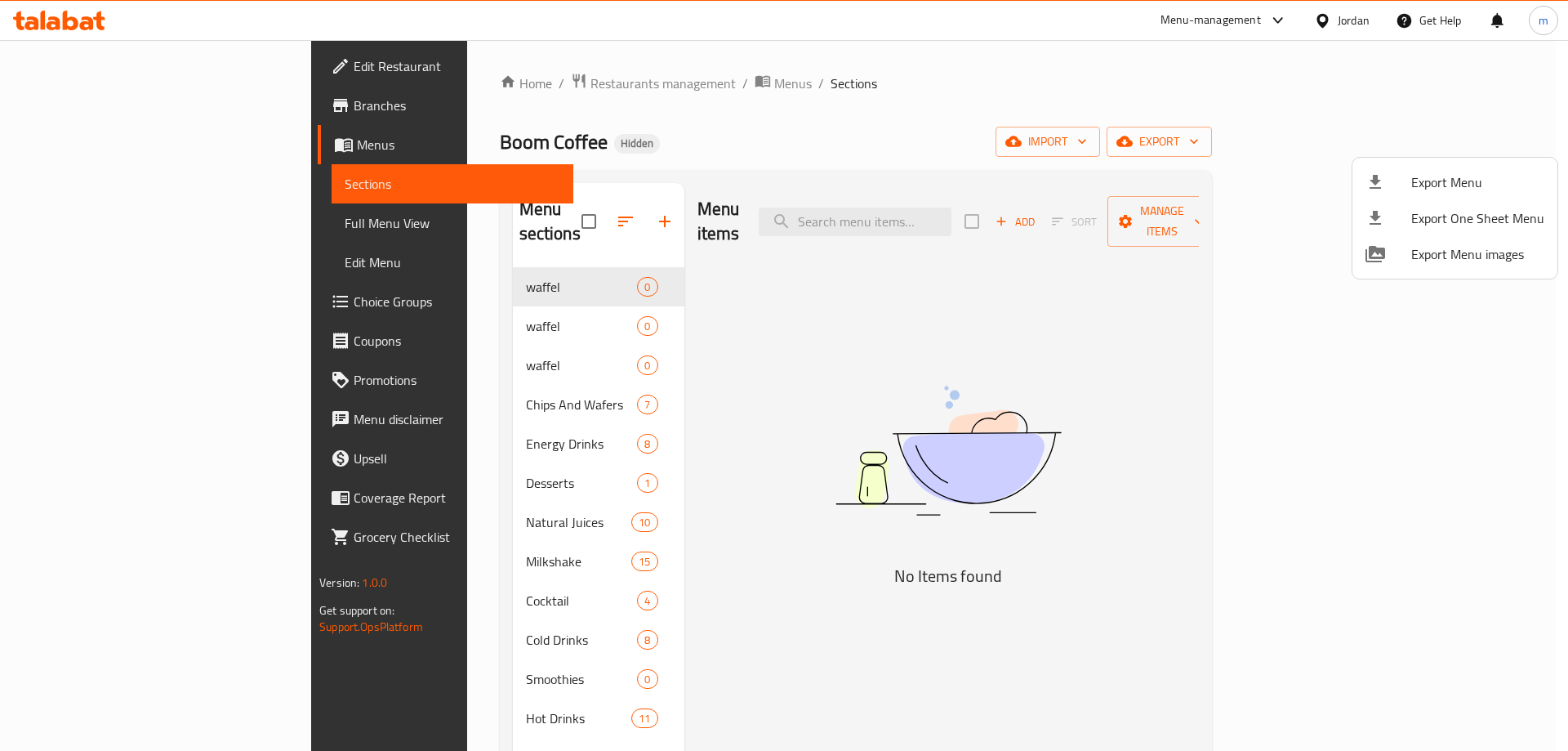
click at [1062, 89] on div at bounding box center [784, 375] width 1568 height 751
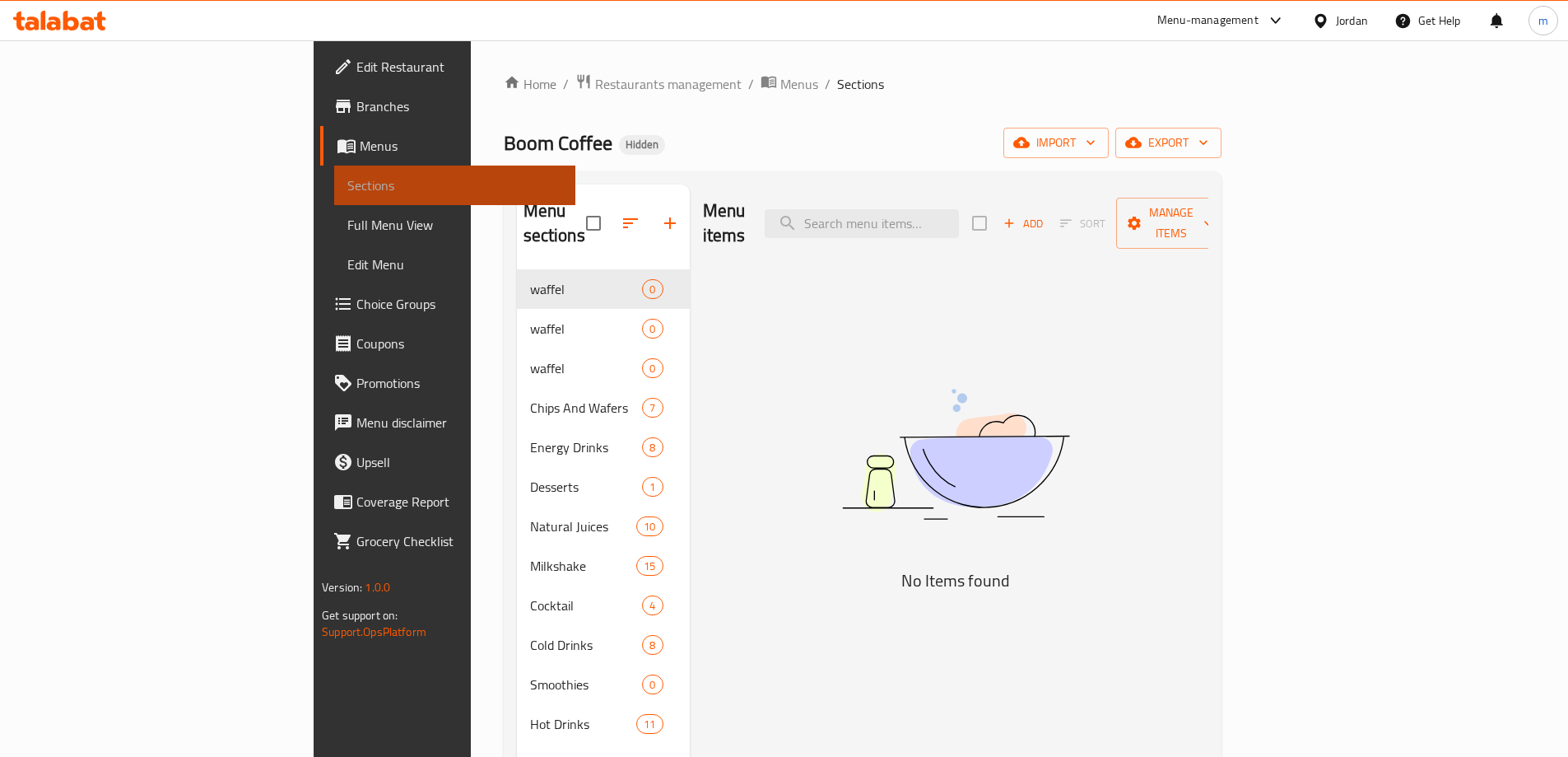
click at [347, 188] on span "Sections" at bounding box center [455, 184] width 215 height 19
click at [359, 150] on span "Menus" at bounding box center [460, 145] width 203 height 19
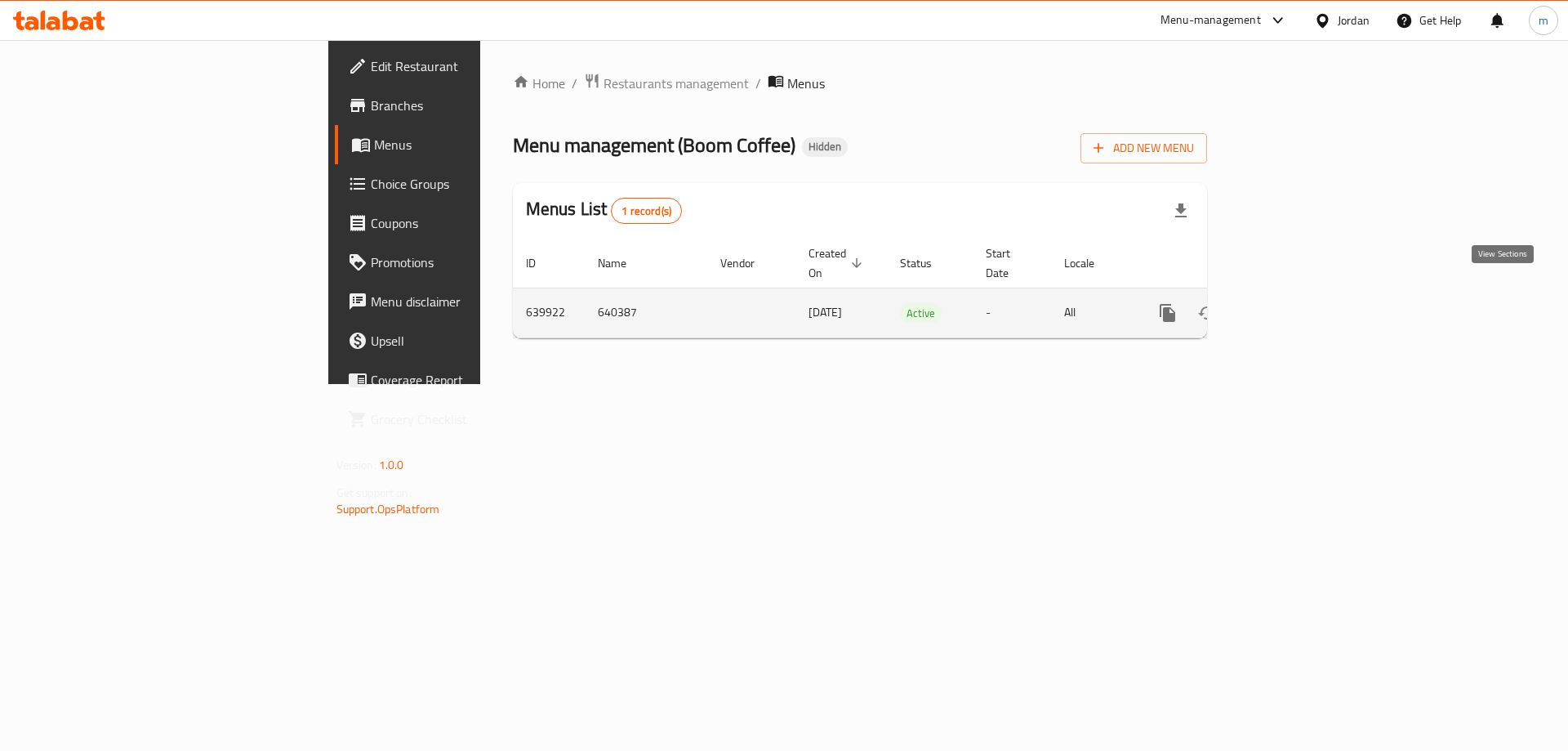
click at [1305, 296] on link "enhanced table" at bounding box center [1285, 313] width 40 height 40
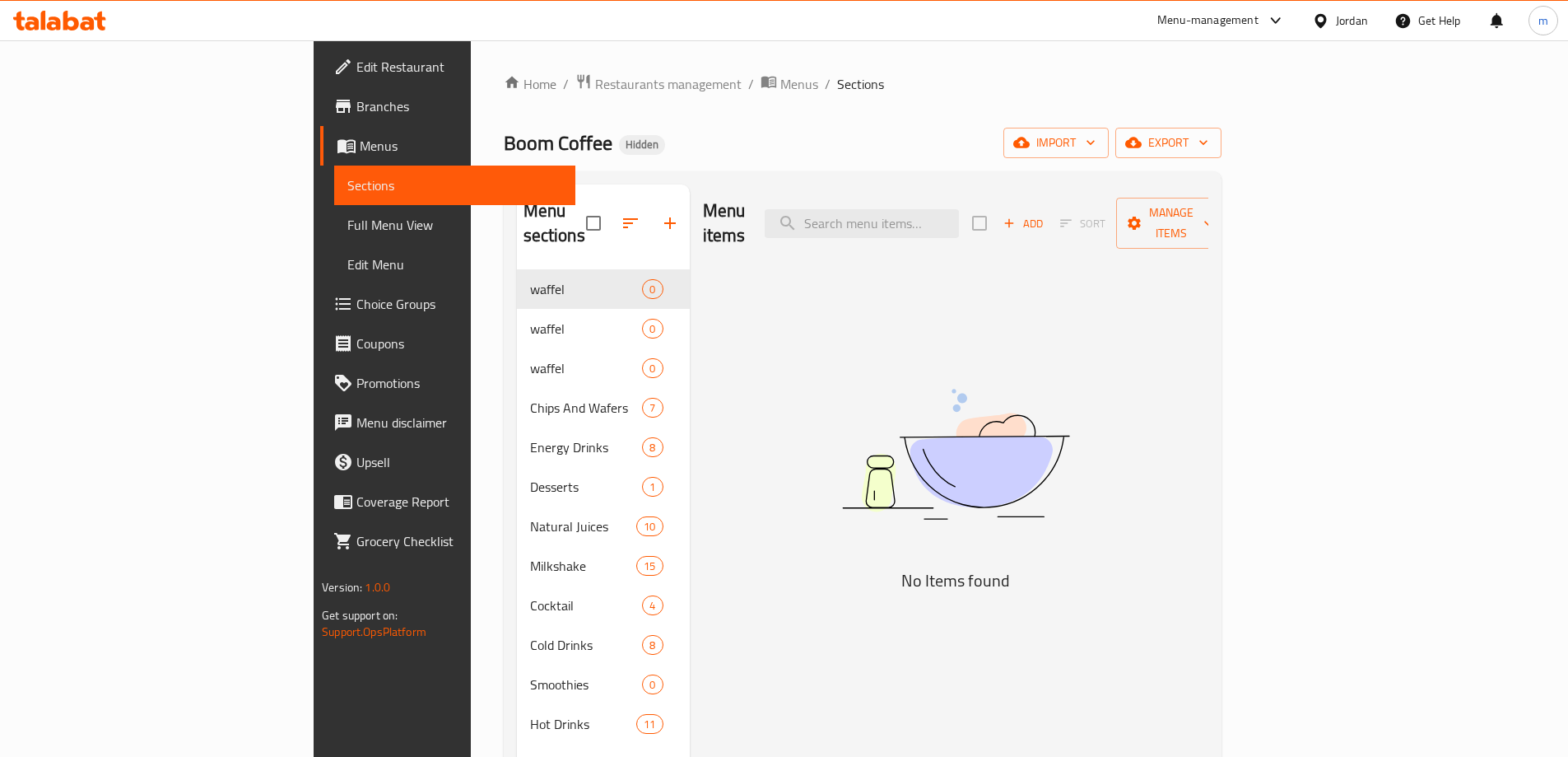
click at [347, 232] on span "Full Menu View" at bounding box center [455, 224] width 215 height 19
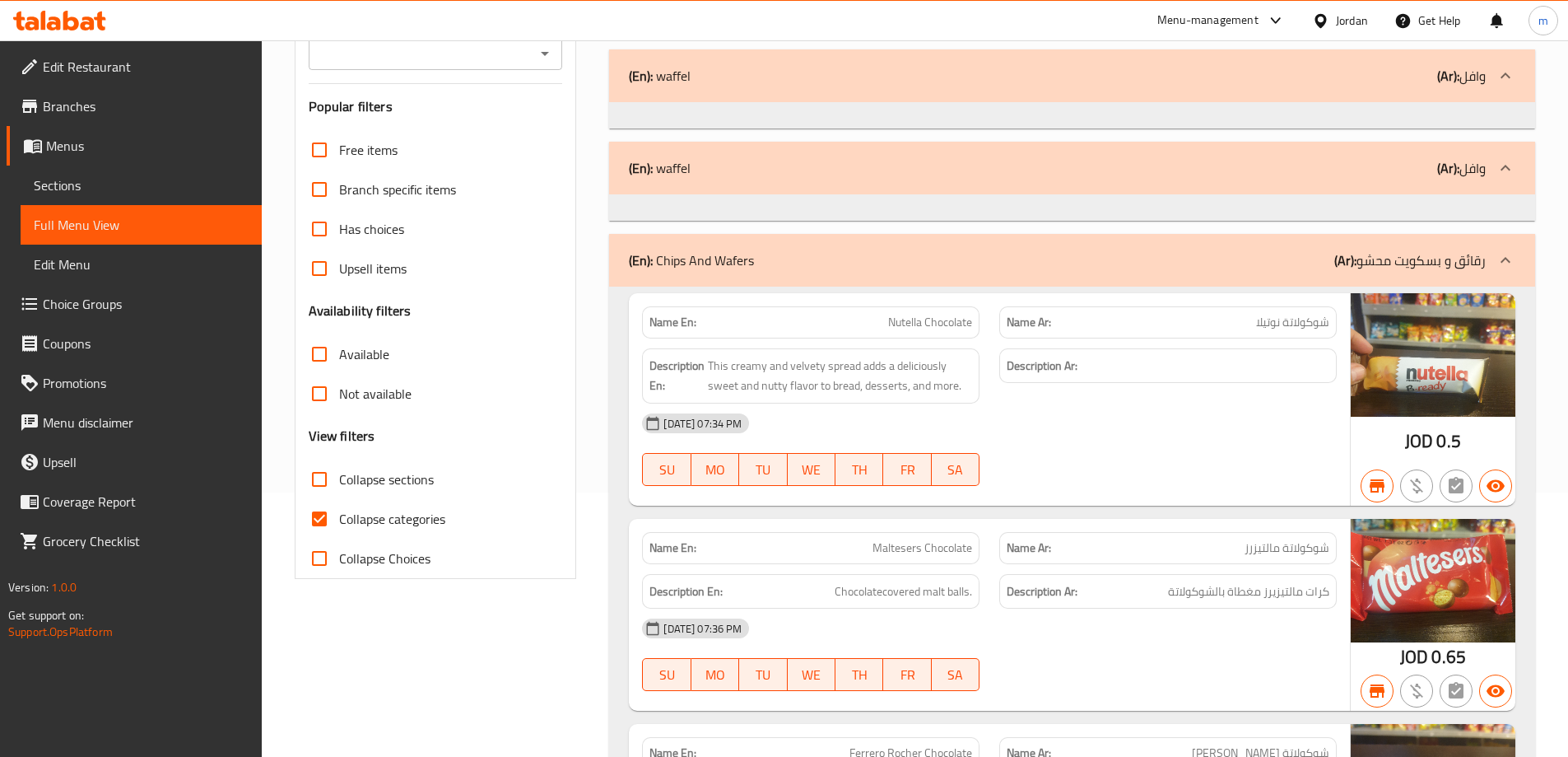
scroll to position [329, 0]
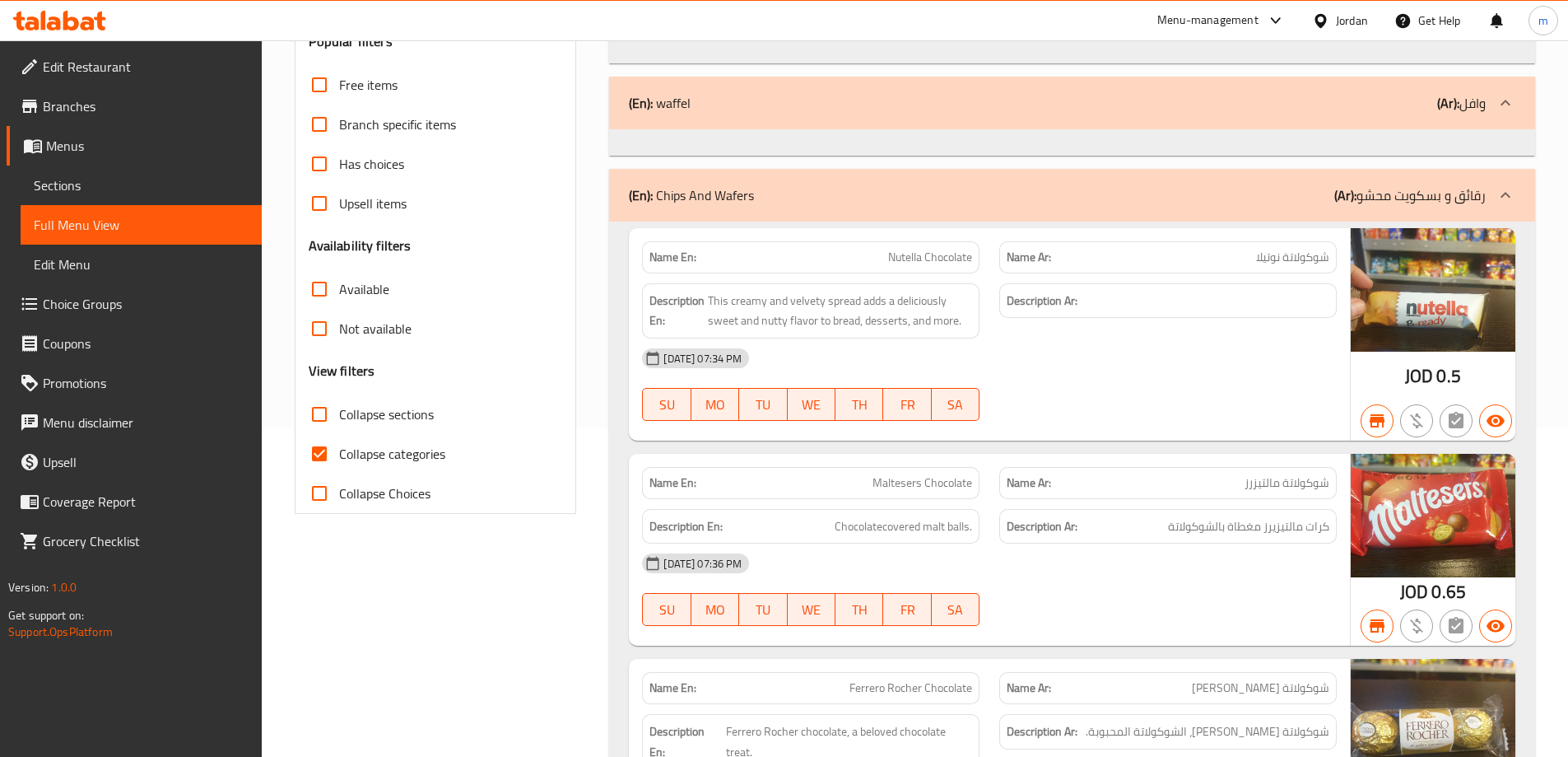
click at [312, 448] on input "Collapse categories" at bounding box center [319, 453] width 40 height 40
checkbox input "false"
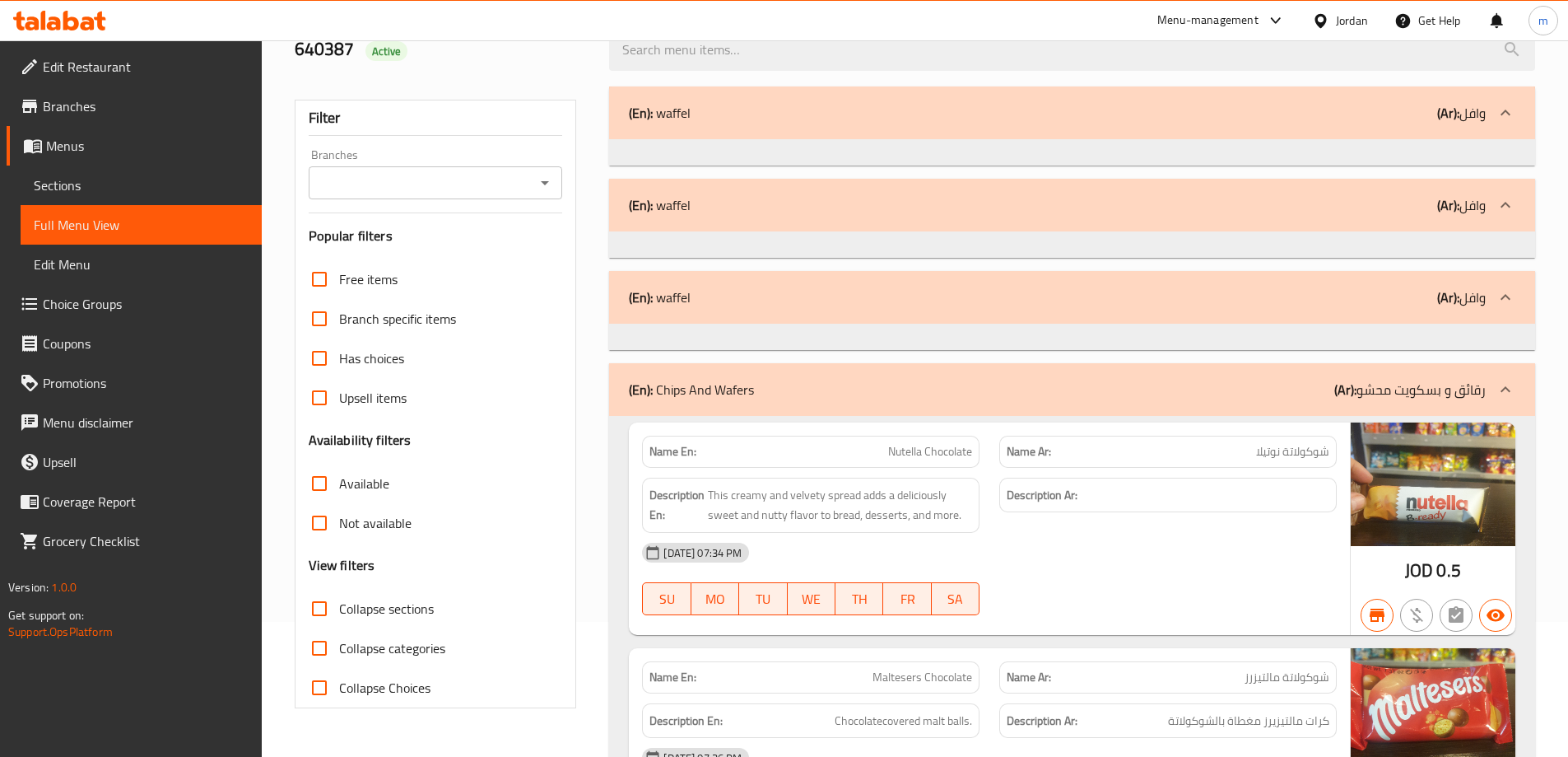
scroll to position [0, 0]
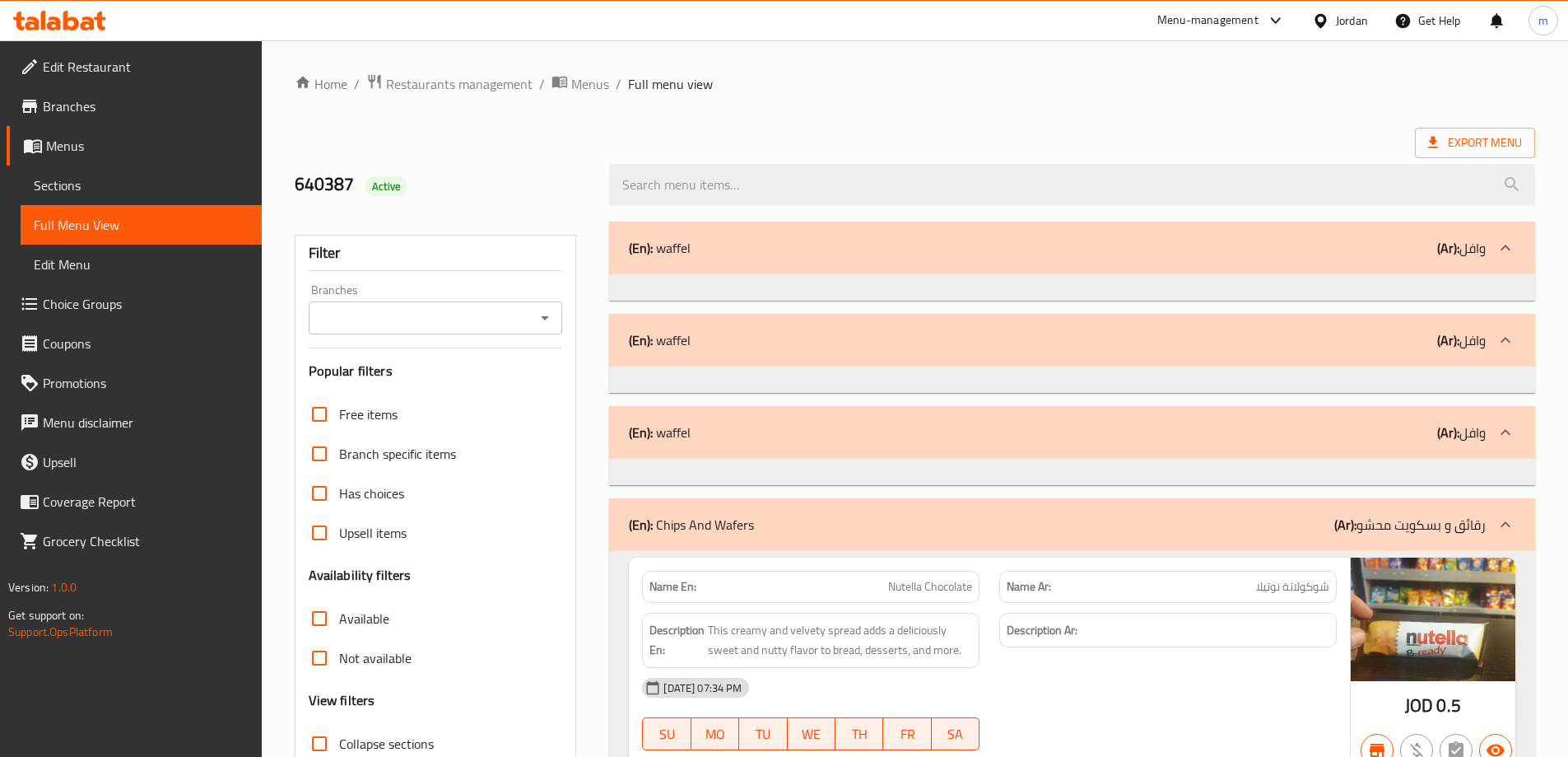
click at [93, 69] on span "Edit Restaurant" at bounding box center [145, 66] width 206 height 19
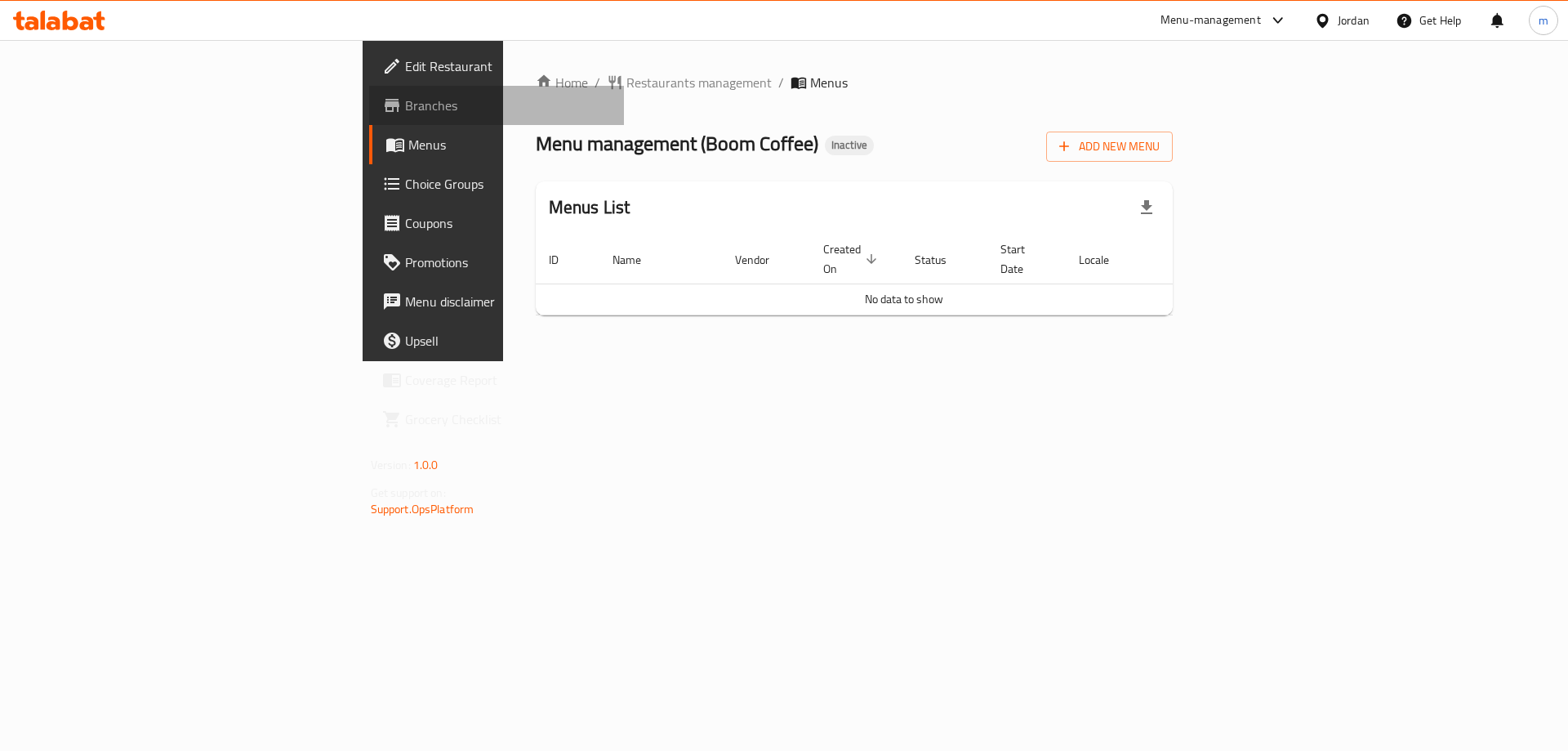
click at [405, 114] on span "Branches" at bounding box center [508, 105] width 207 height 19
click at [405, 111] on span "Branches" at bounding box center [508, 105] width 207 height 19
click at [1160, 150] on span "Add New Menu" at bounding box center [1108, 146] width 100 height 20
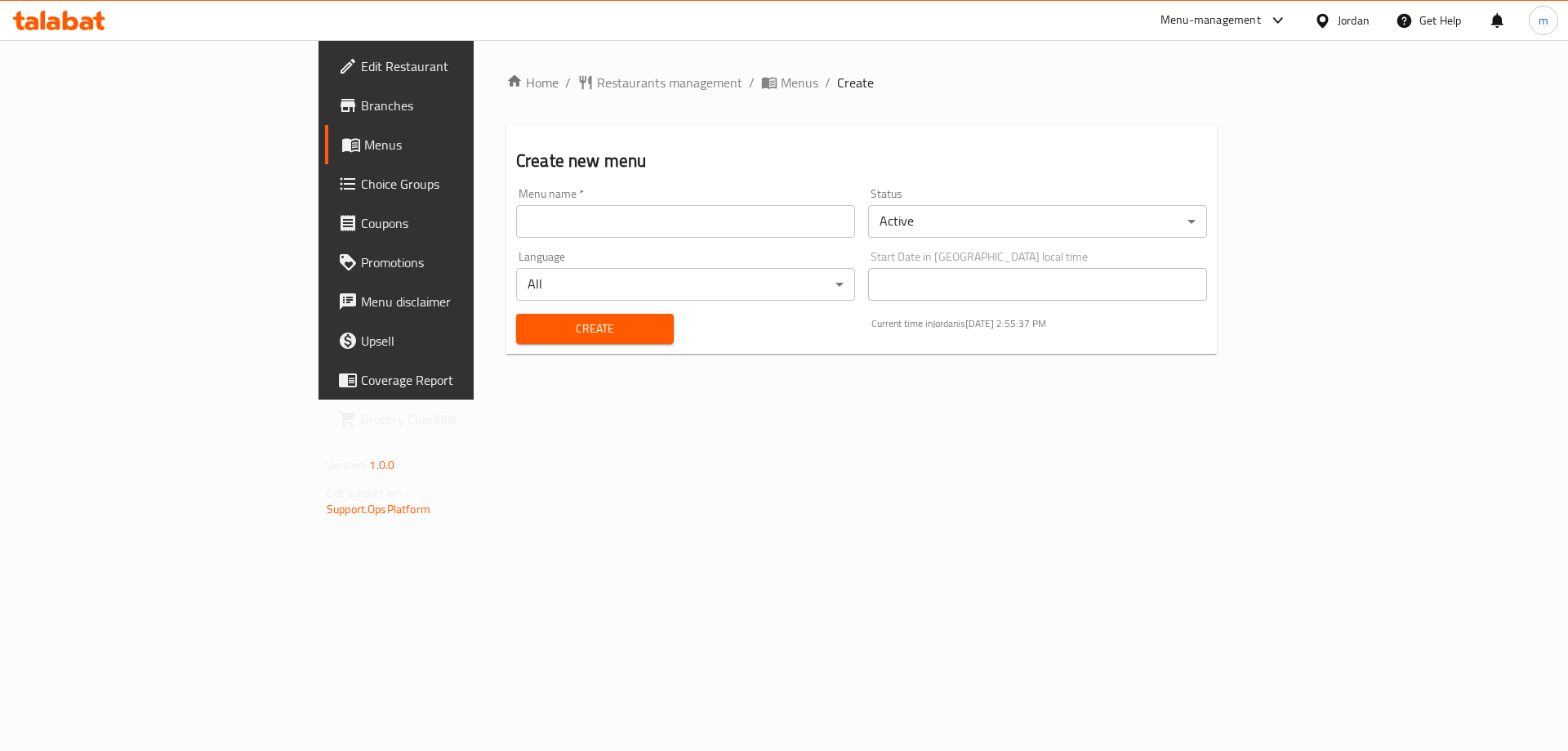
click at [797, 219] on input "text" at bounding box center [686, 222] width 339 height 33
click at [517, 222] on input "2025/8/2025" at bounding box center [686, 222] width 339 height 33
type input "[DATE]"
click at [473, 400] on div "Home / Restaurants management / Menus / Create Create new menu Menu name   * 20…" at bounding box center [861, 220] width 776 height 359
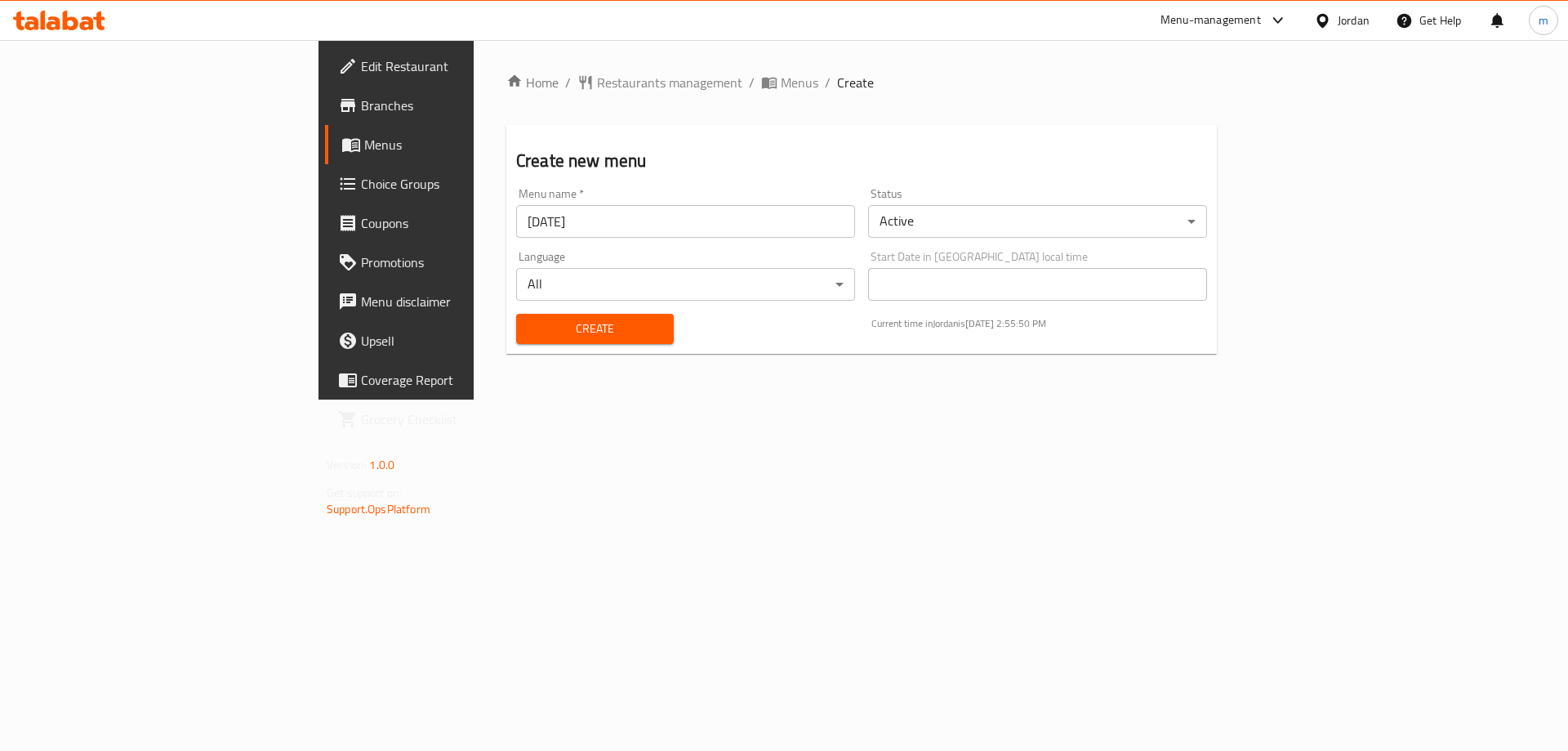
click at [529, 330] on span "Create" at bounding box center [595, 329] width 131 height 20
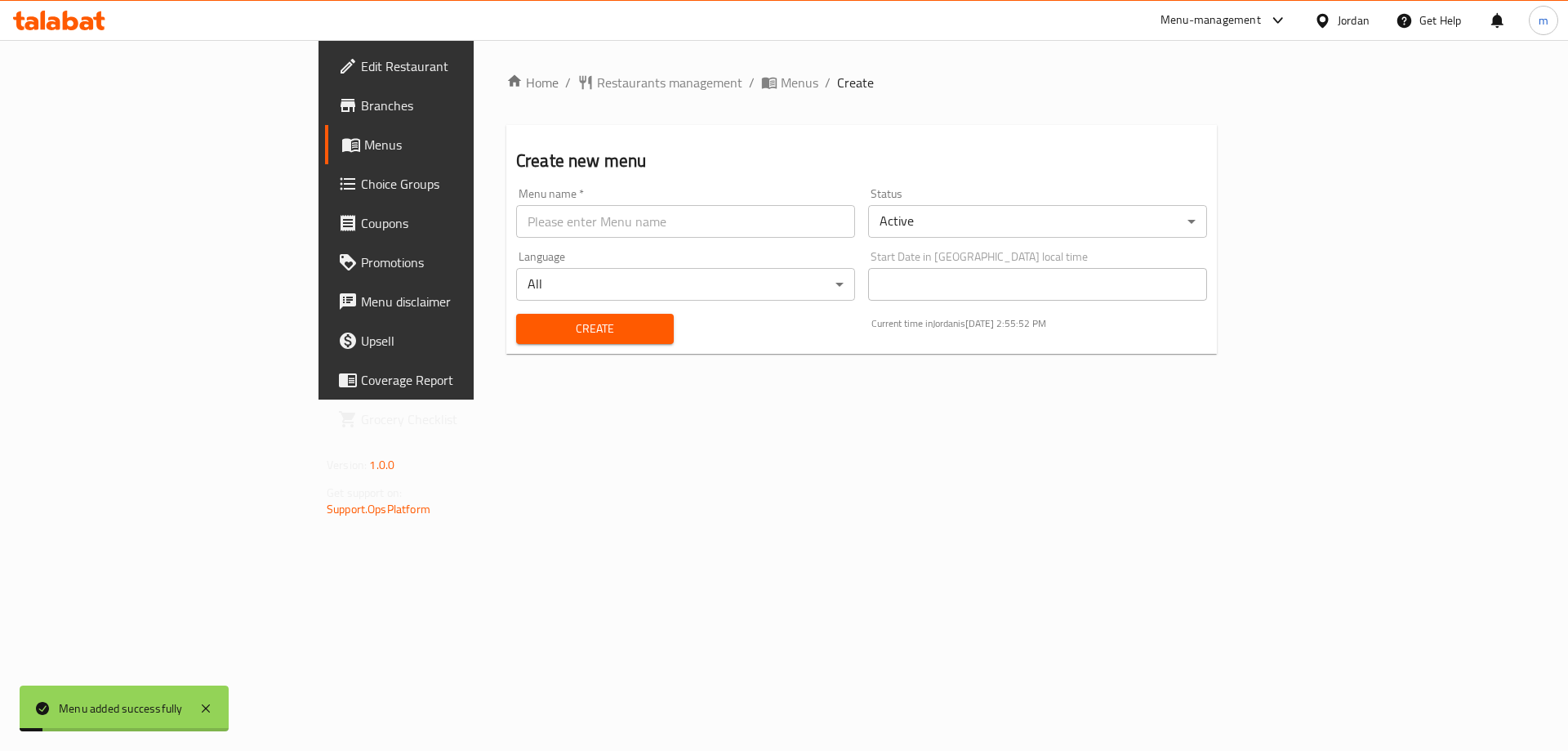
click at [364, 143] on span "Menus" at bounding box center [465, 144] width 203 height 19
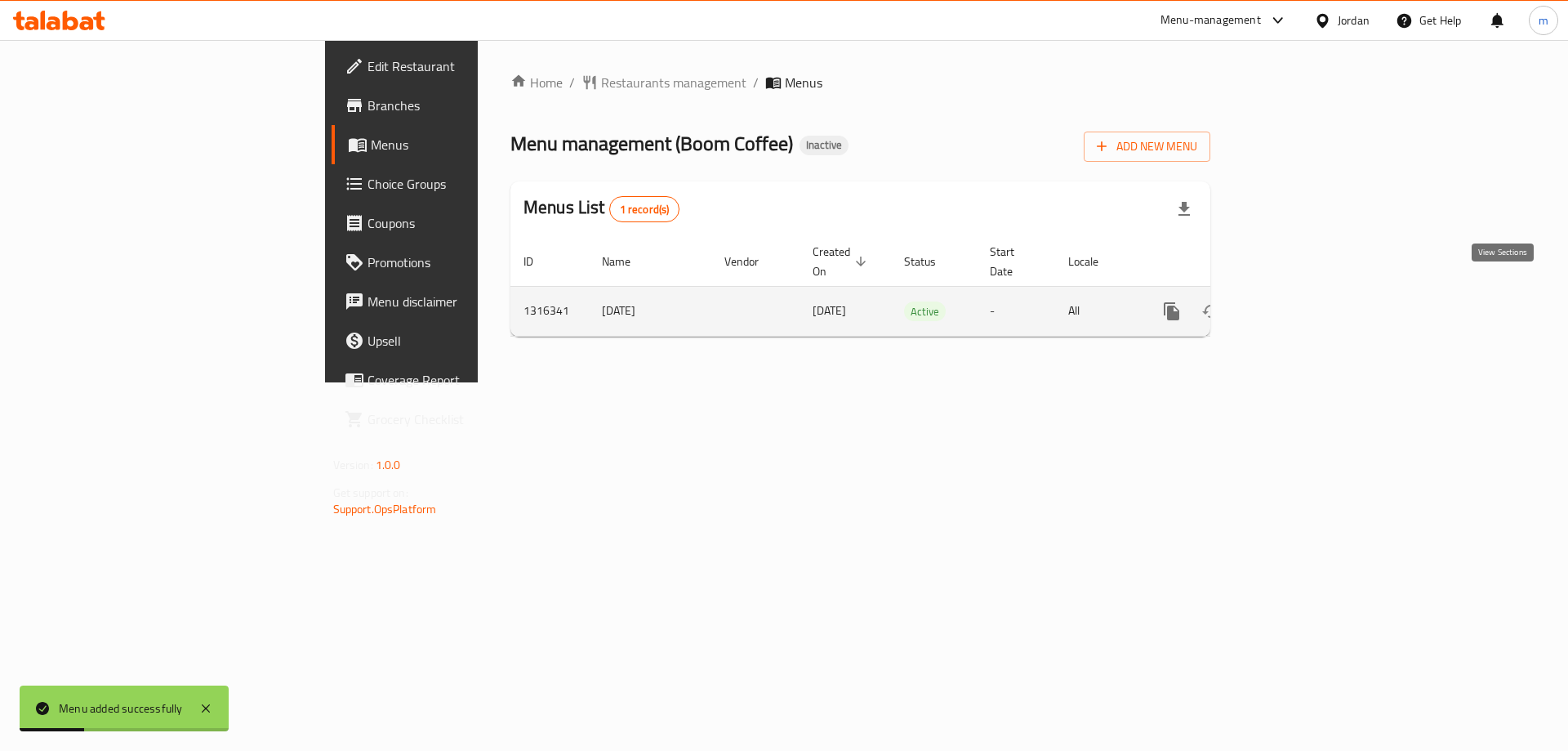
click at [1309, 295] on link "enhanced table" at bounding box center [1290, 311] width 40 height 40
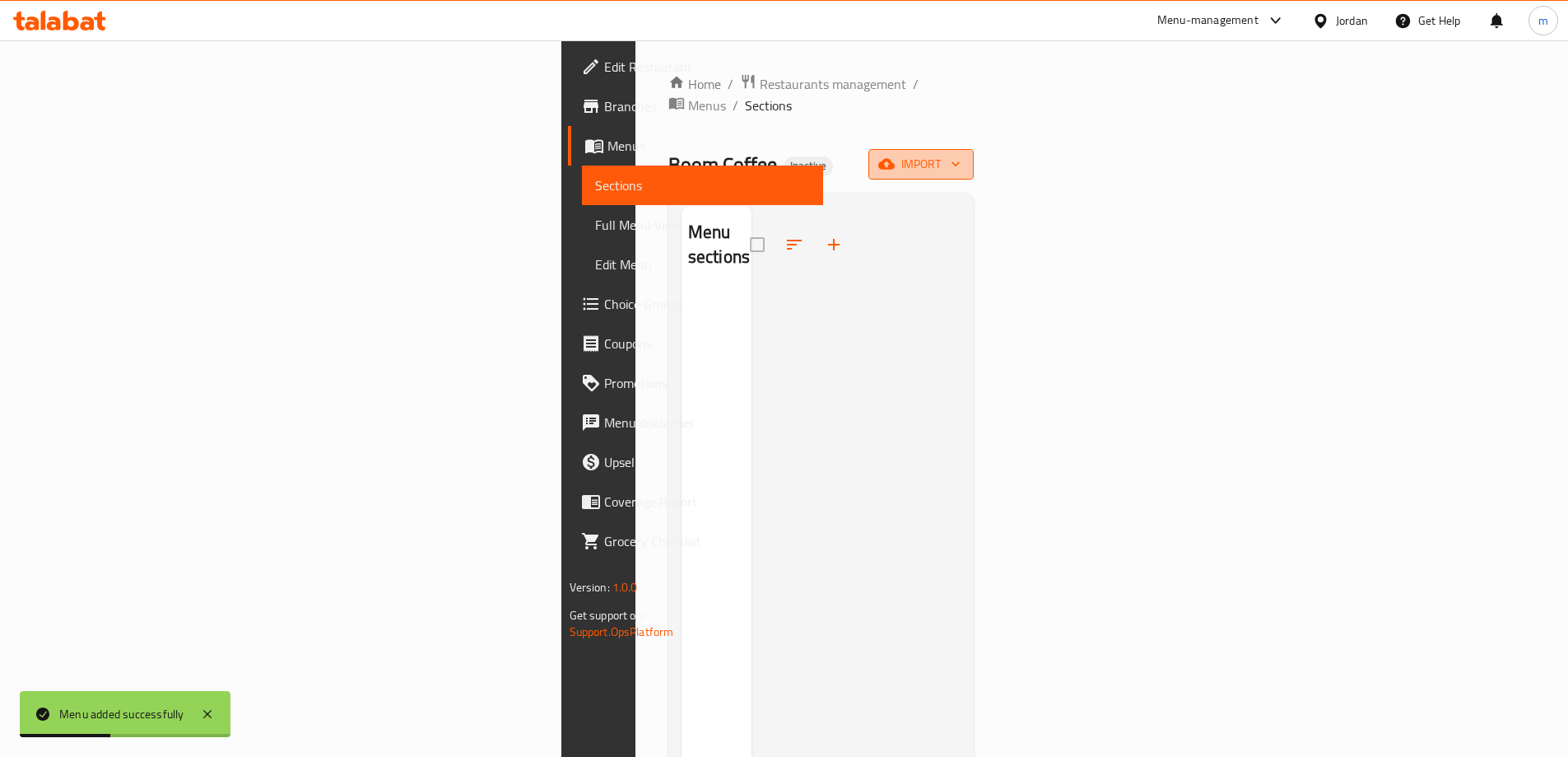
click at [960, 154] on span "import" at bounding box center [921, 164] width 79 height 20
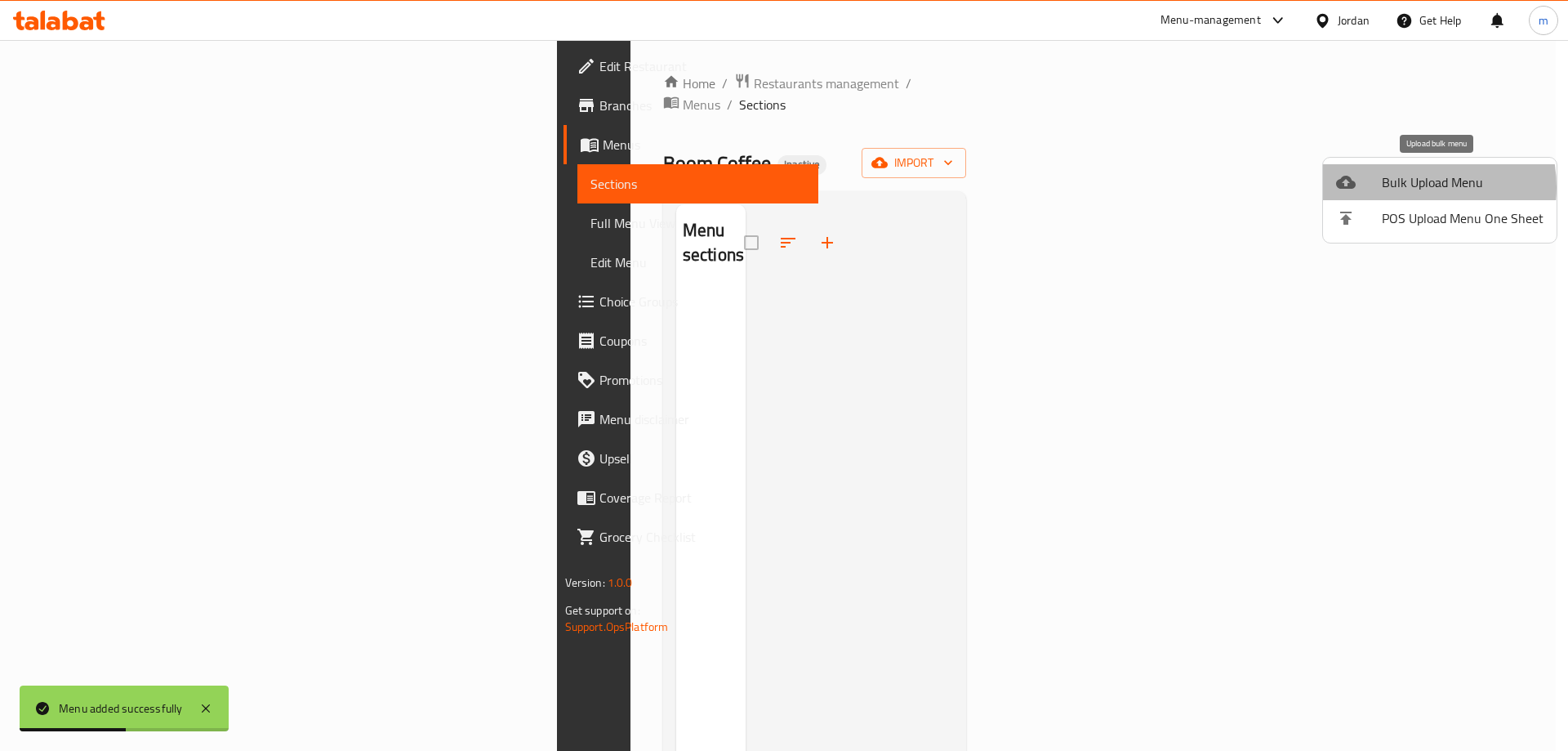
click at [1409, 187] on span "Bulk Upload Menu" at bounding box center [1462, 181] width 162 height 19
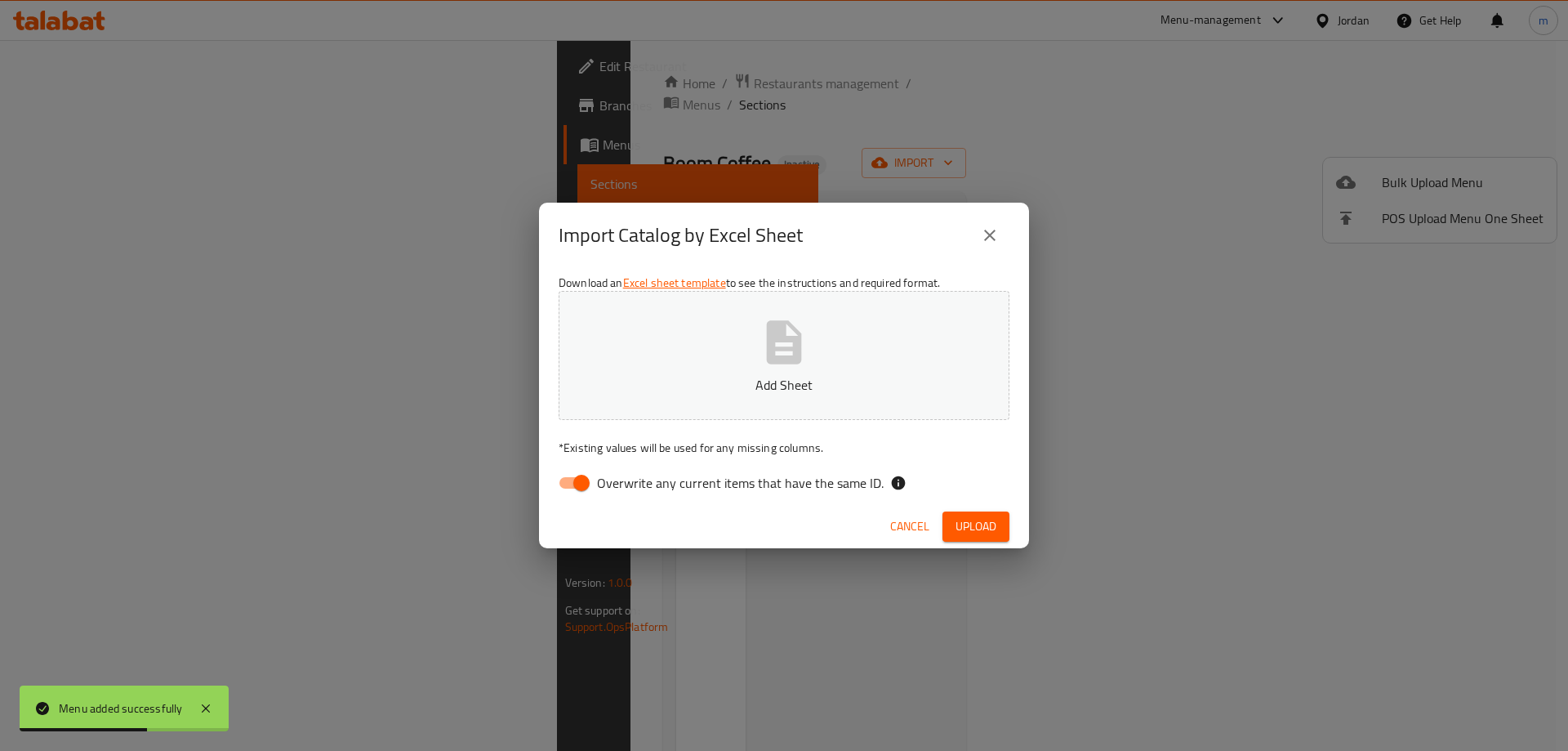
click at [583, 485] on input "Overwrite any current items that have the same ID." at bounding box center [581, 483] width 93 height 31
checkbox input "false"
click at [776, 385] on p "Add Sheet" at bounding box center [783, 384] width 400 height 19
click at [975, 531] on span "Upload" at bounding box center [976, 527] width 40 height 20
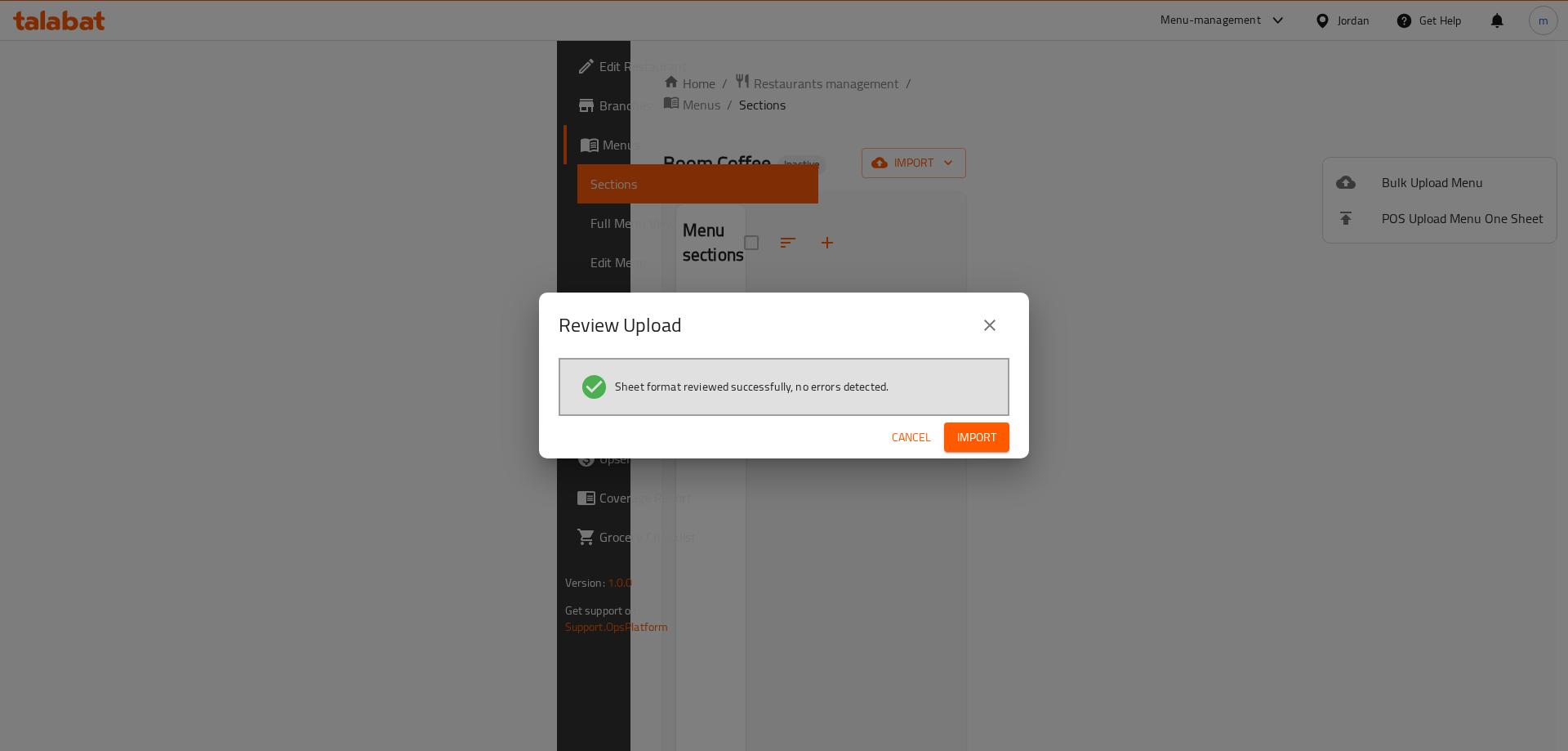
click at [971, 429] on span "Import" at bounding box center [976, 438] width 40 height 20
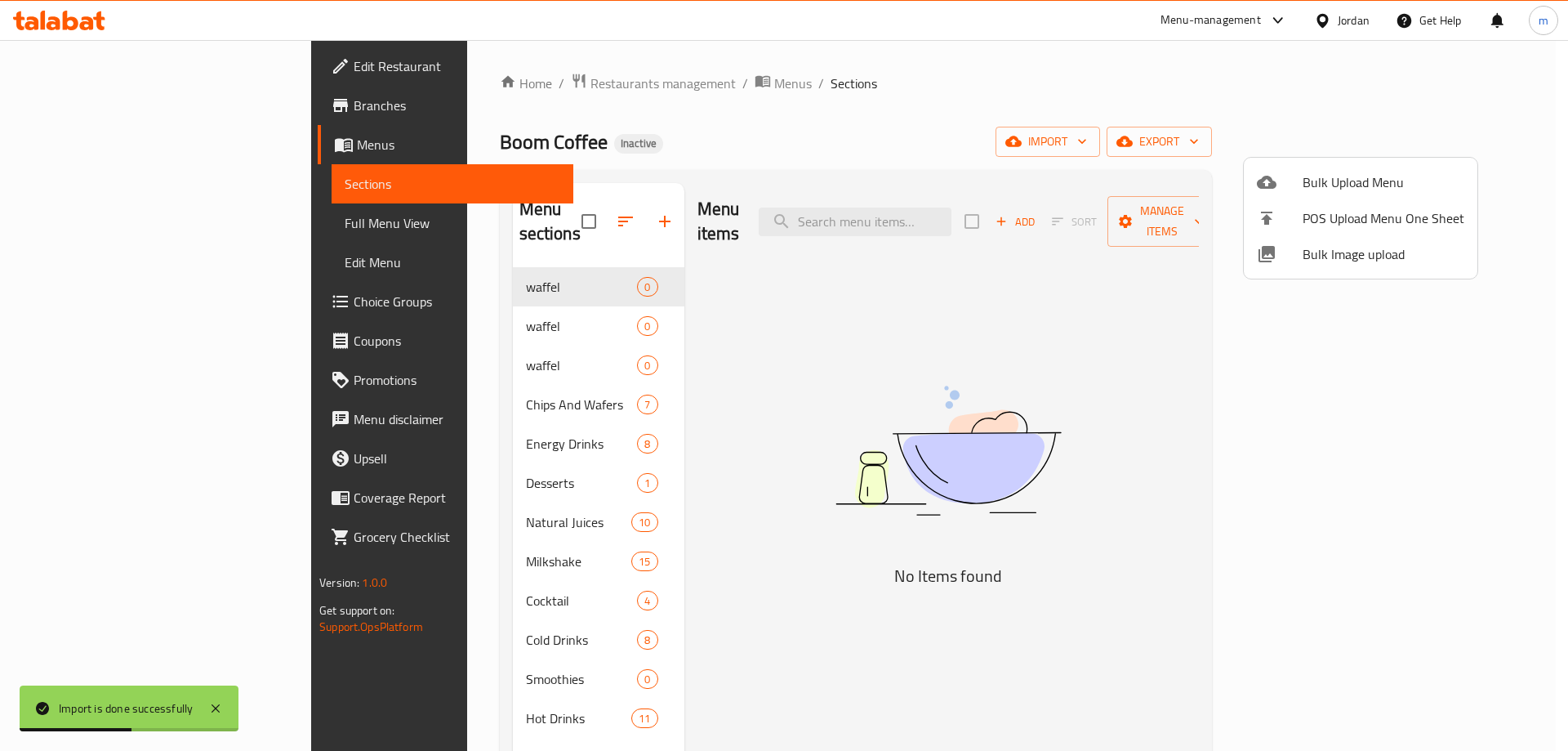
click at [1180, 99] on div at bounding box center [784, 375] width 1568 height 751
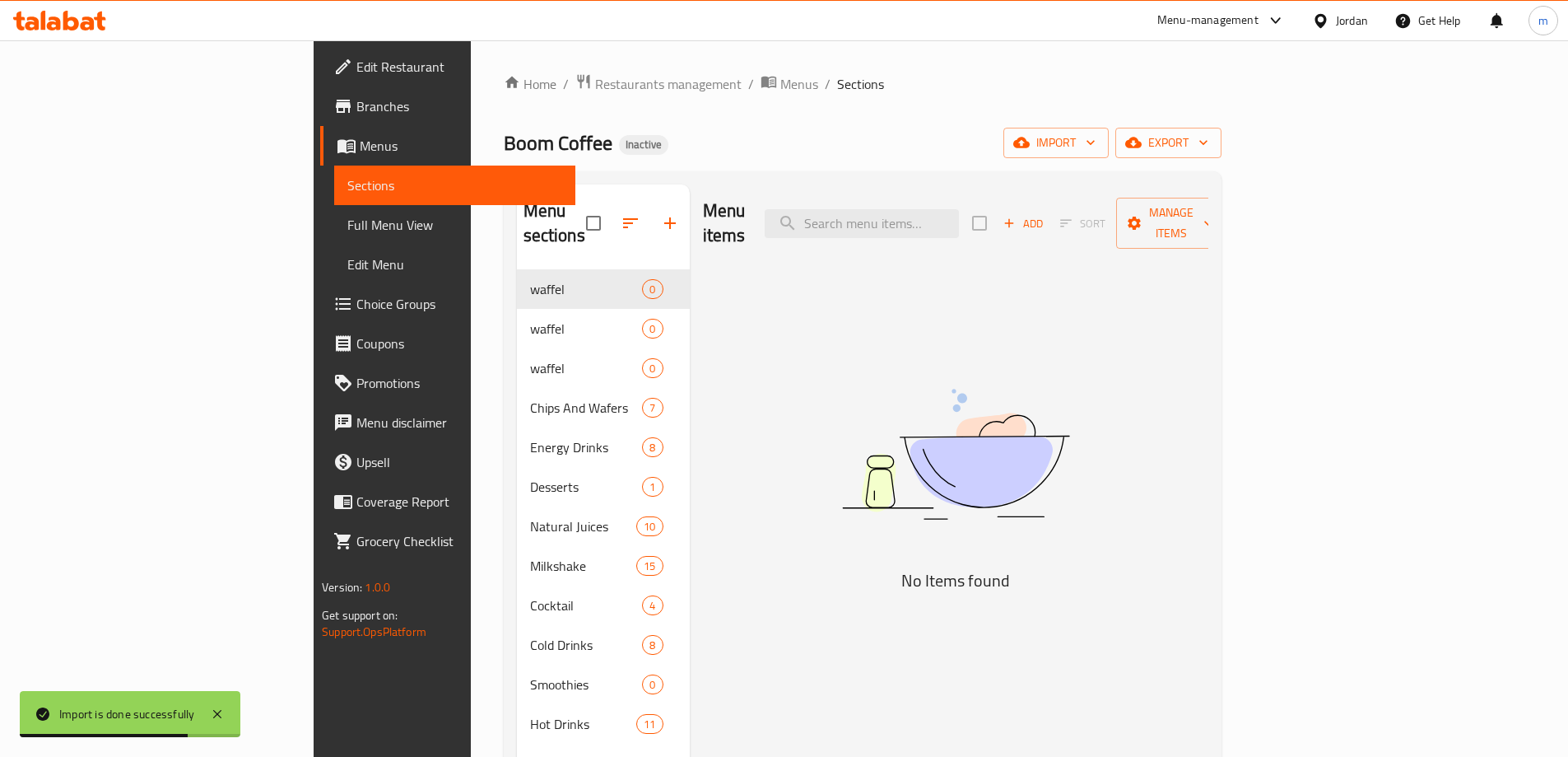
click at [347, 234] on span "Full Menu View" at bounding box center [455, 224] width 215 height 19
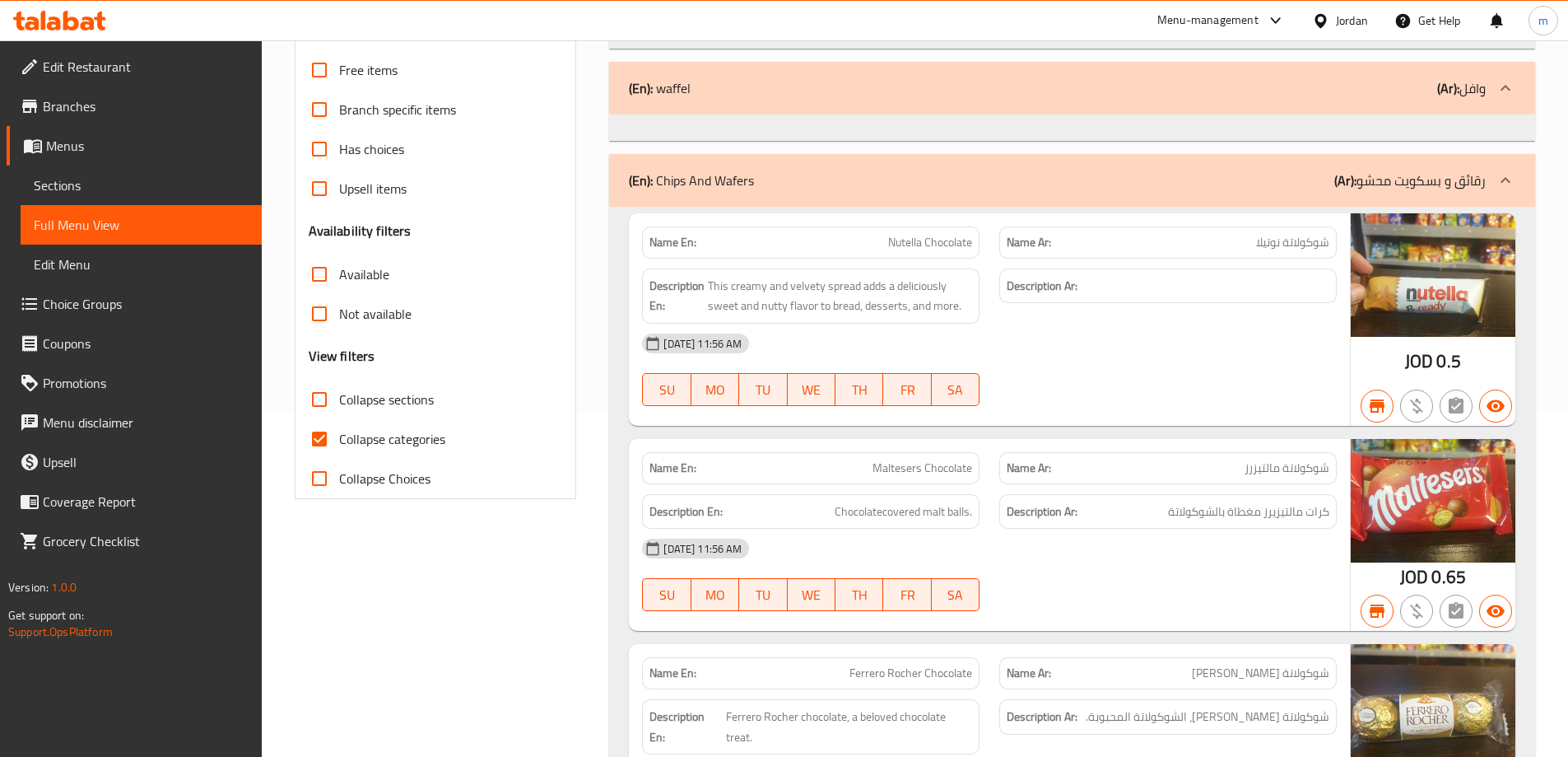
scroll to position [411, 0]
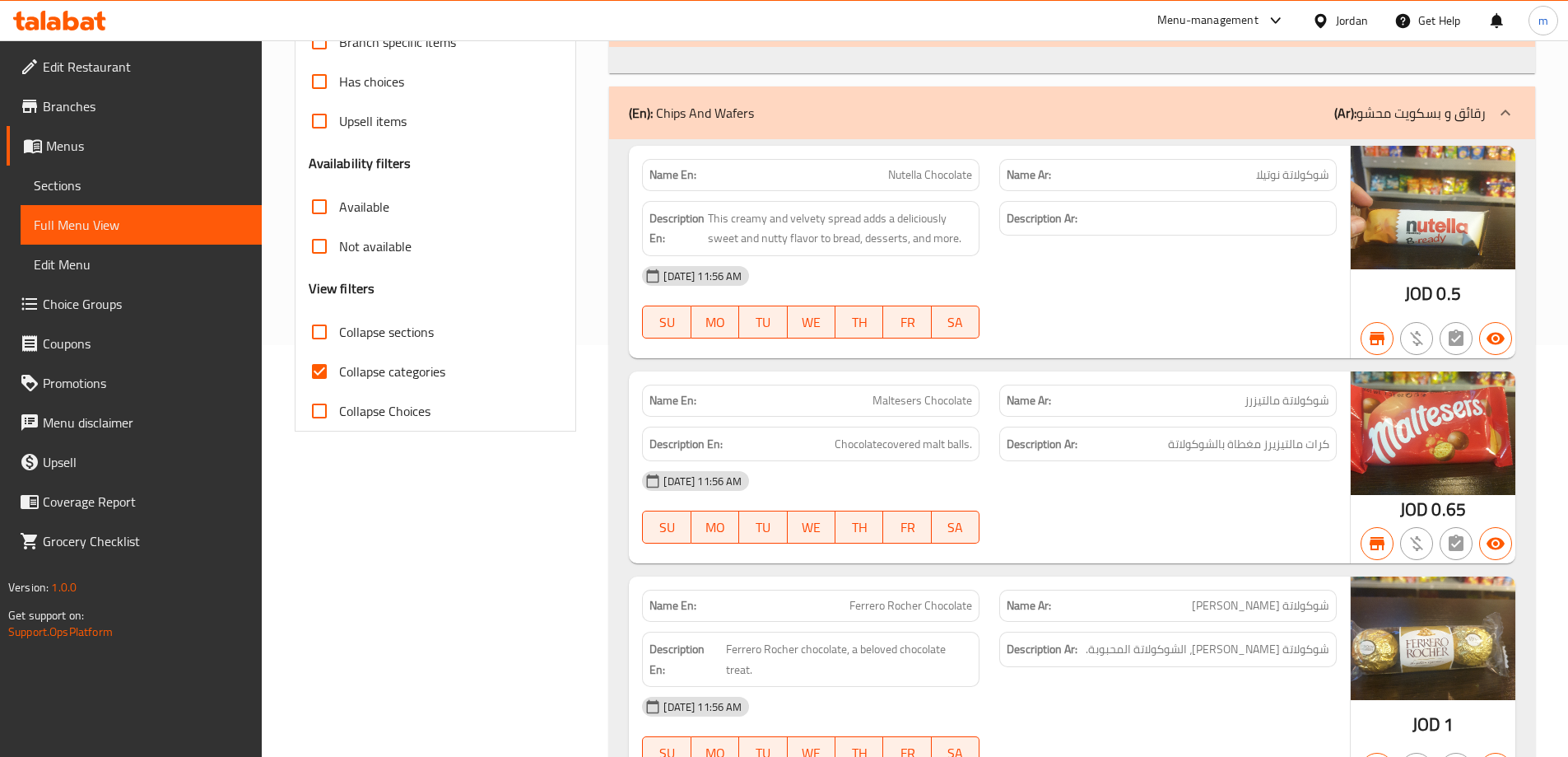
click at [324, 379] on input "Collapse categories" at bounding box center [319, 371] width 40 height 40
checkbox input "false"
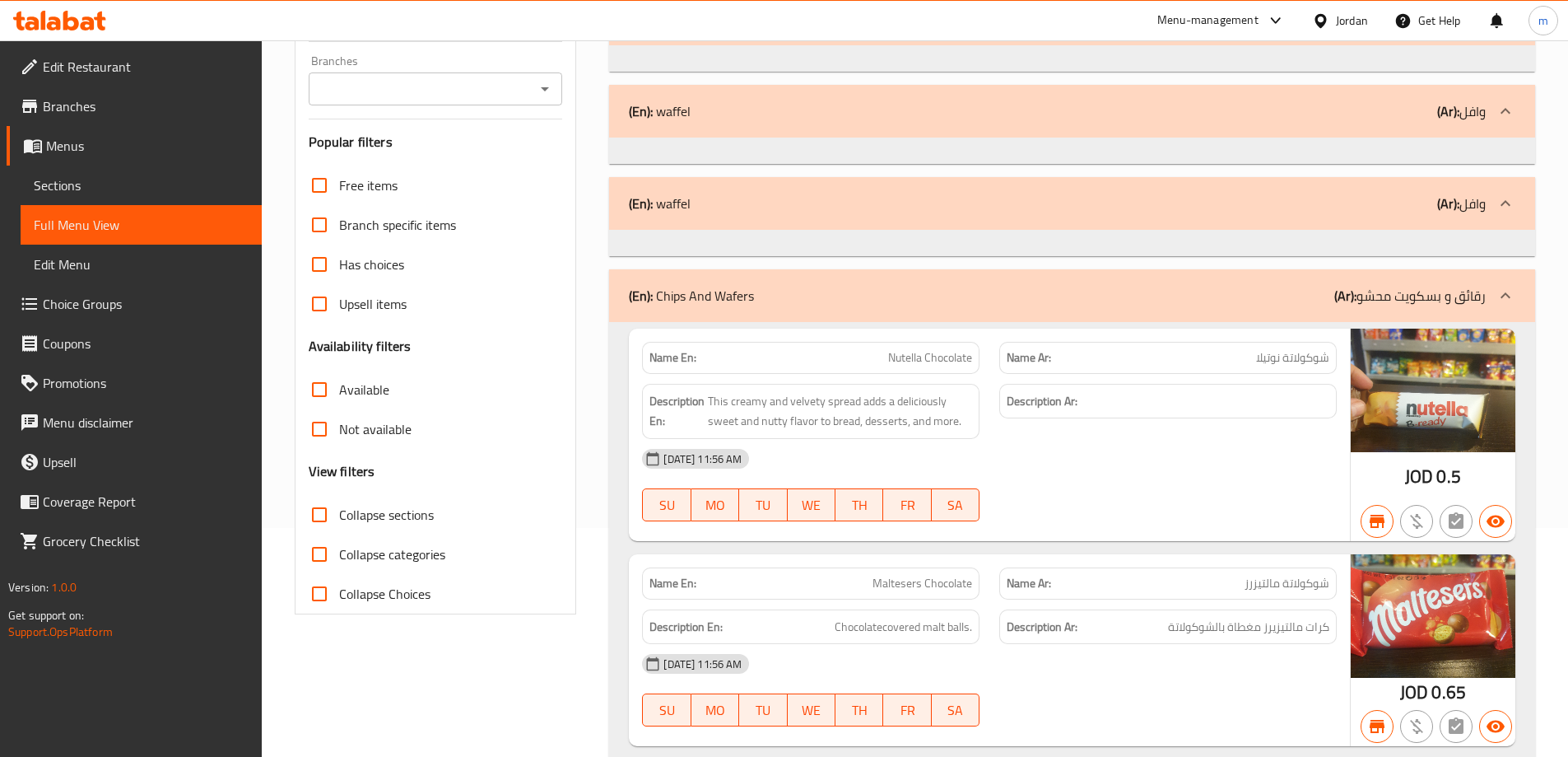
scroll to position [0, 0]
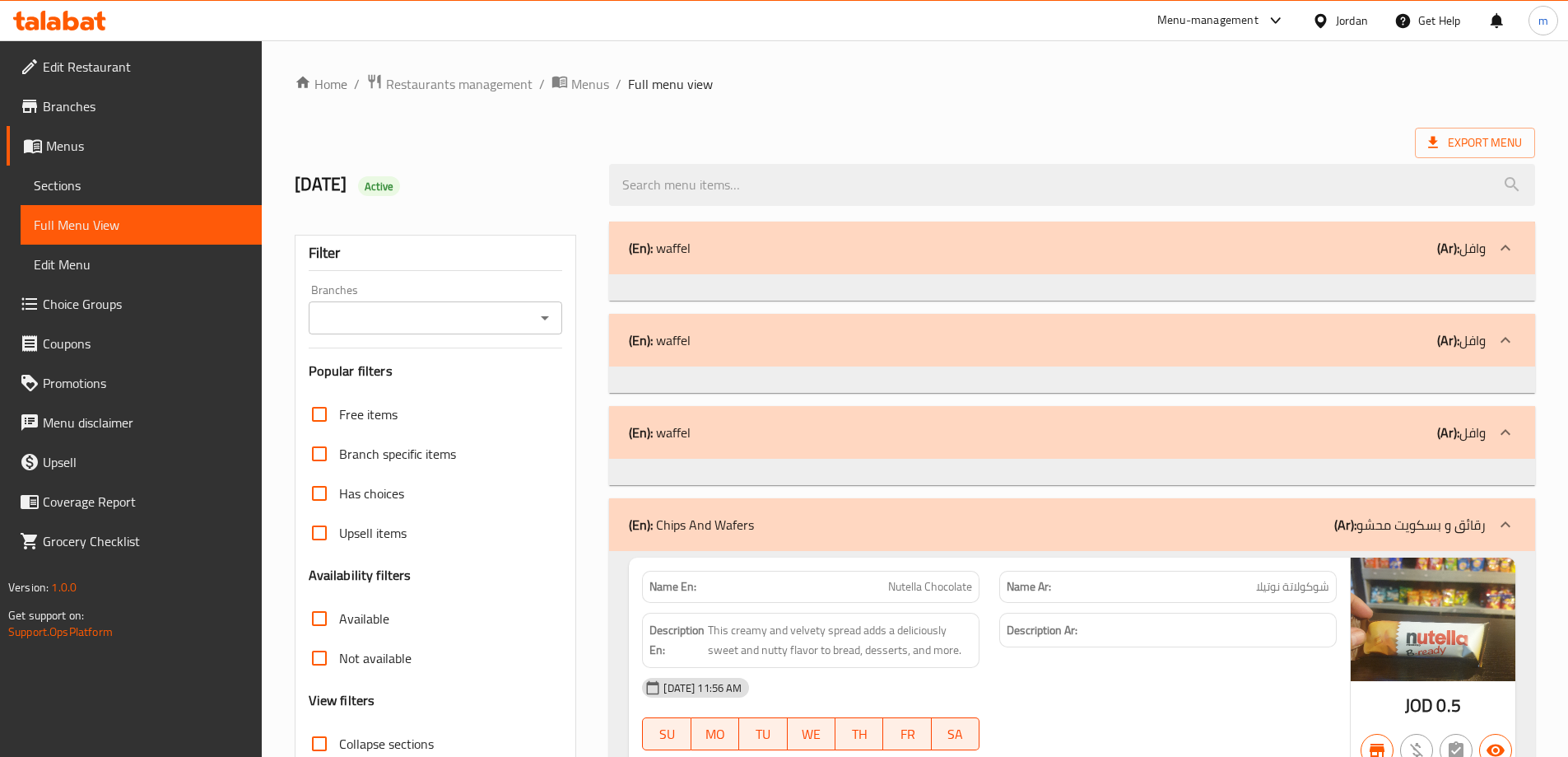
click at [139, 78] on link "Edit Restaurant" at bounding box center [133, 67] width 255 height 40
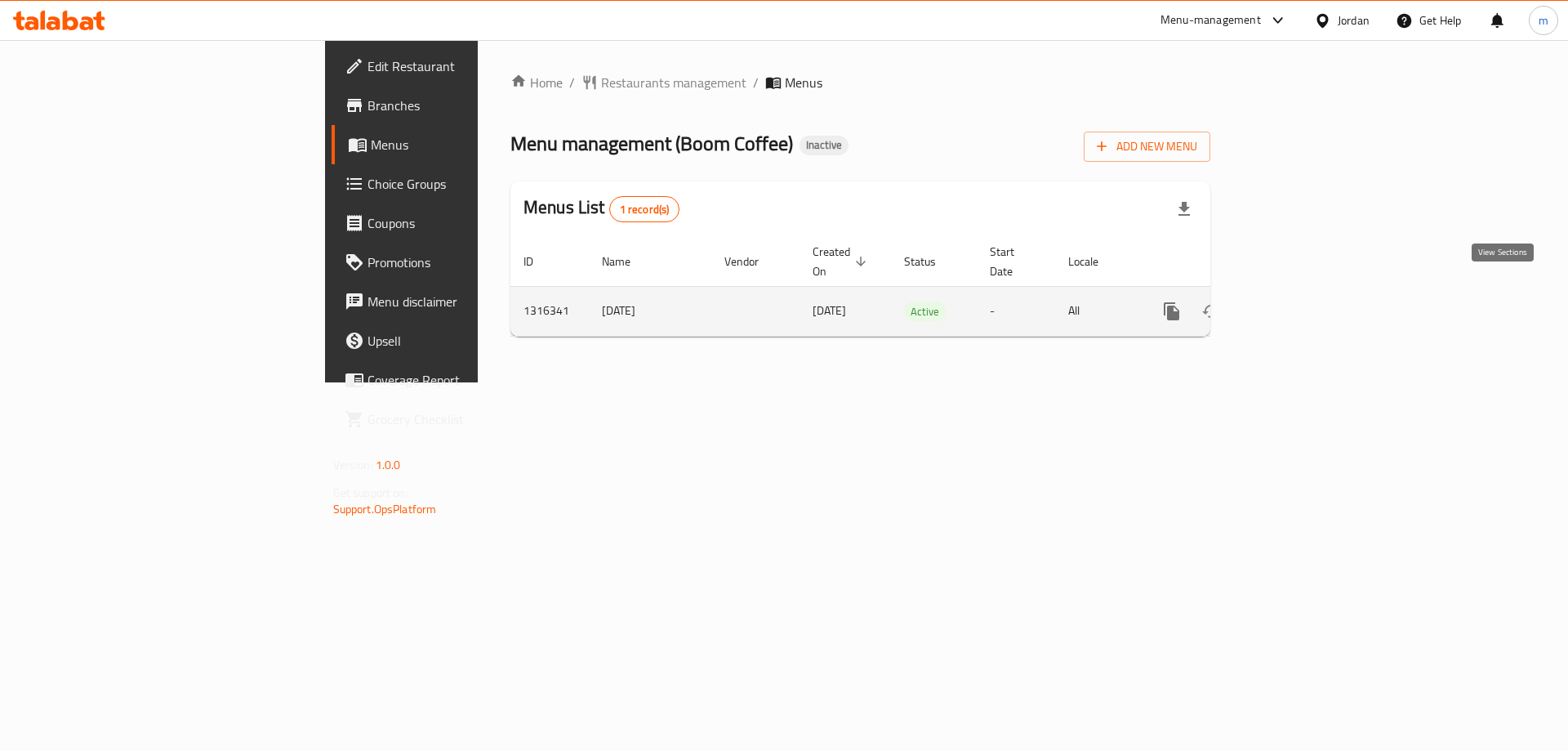
click at [1300, 302] on icon "enhanced table" at bounding box center [1289, 311] width 19 height 19
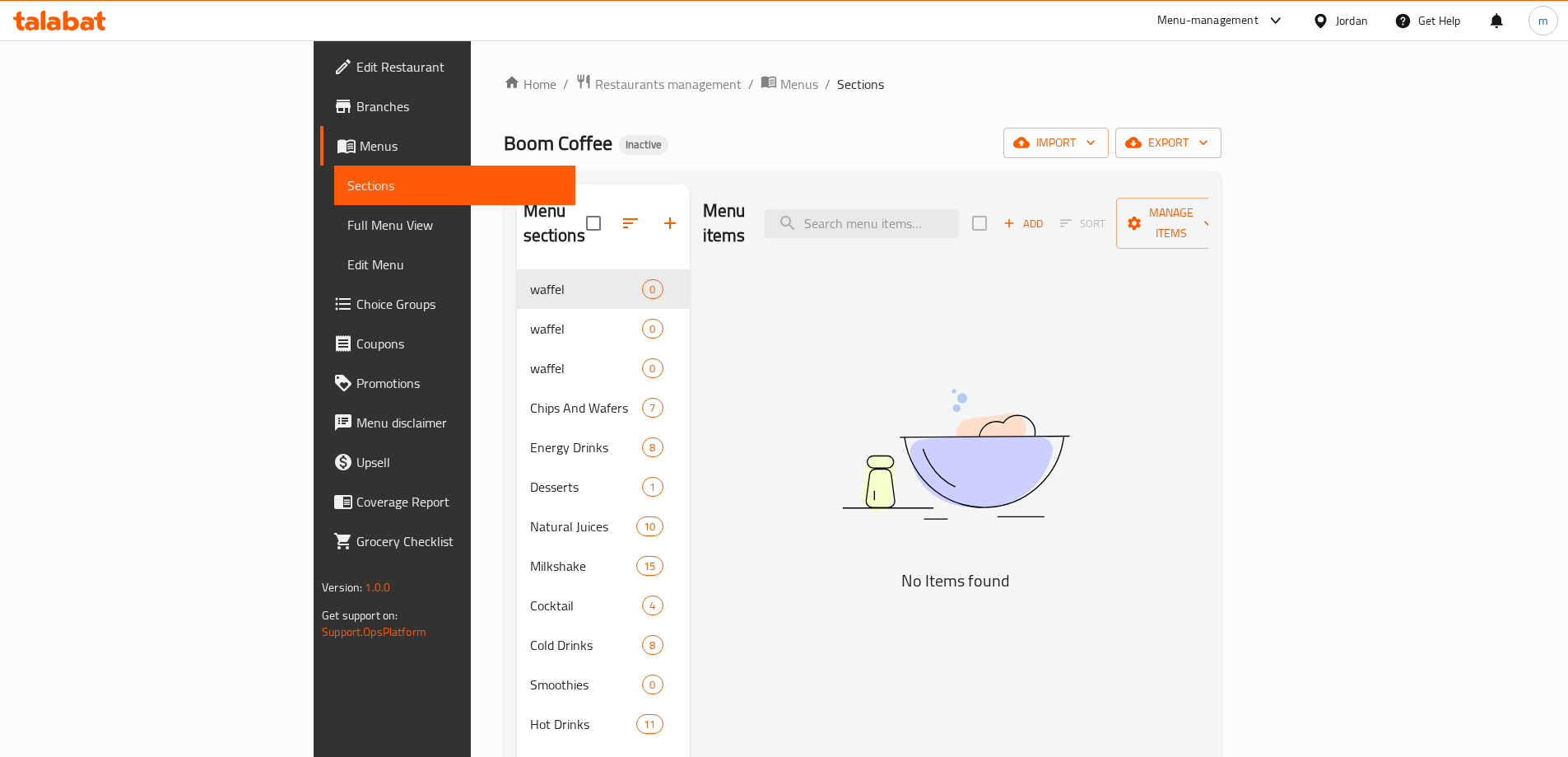
click at [347, 225] on span "Full Menu View" at bounding box center [455, 224] width 215 height 19
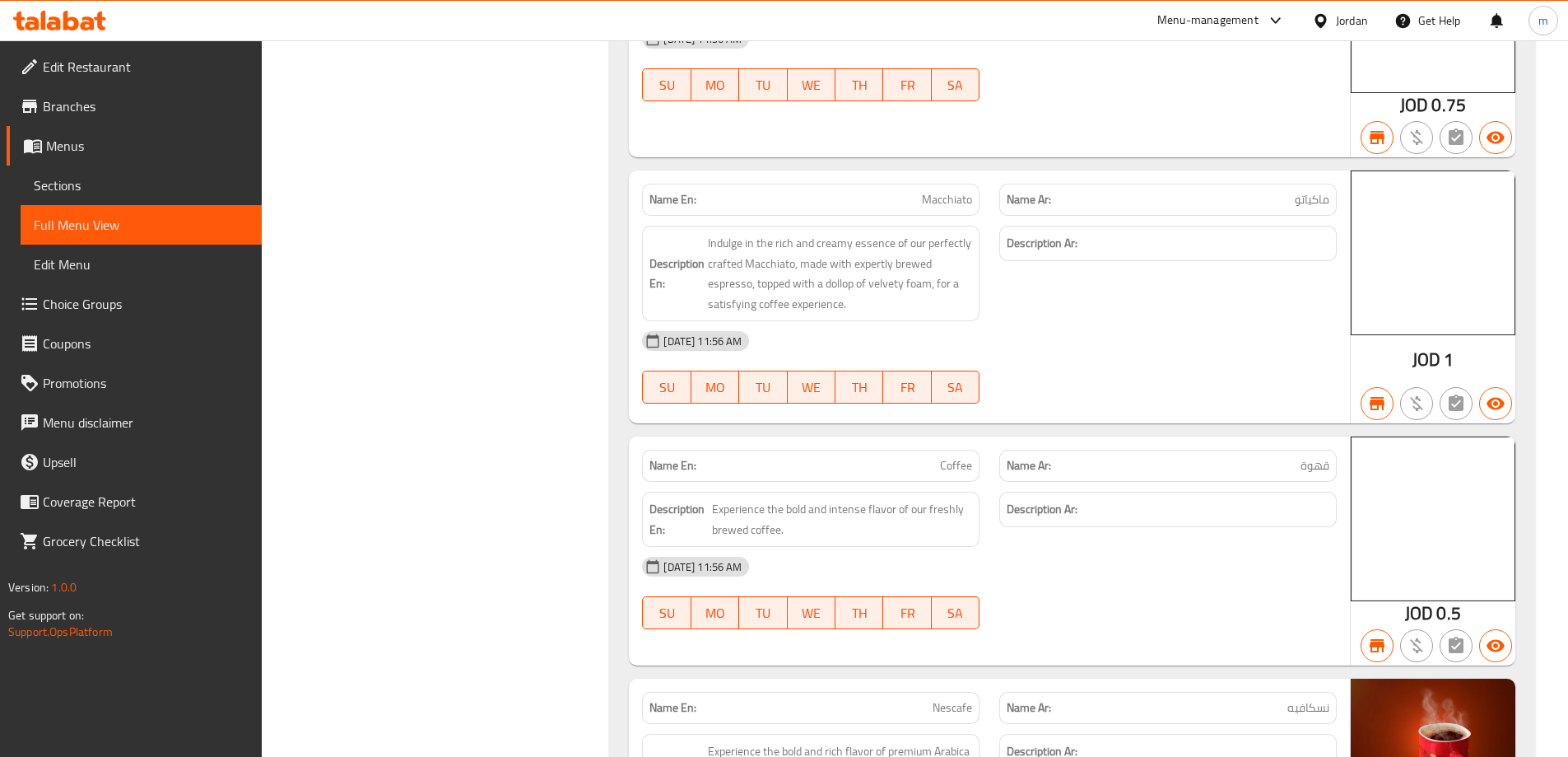
scroll to position [15891, 0]
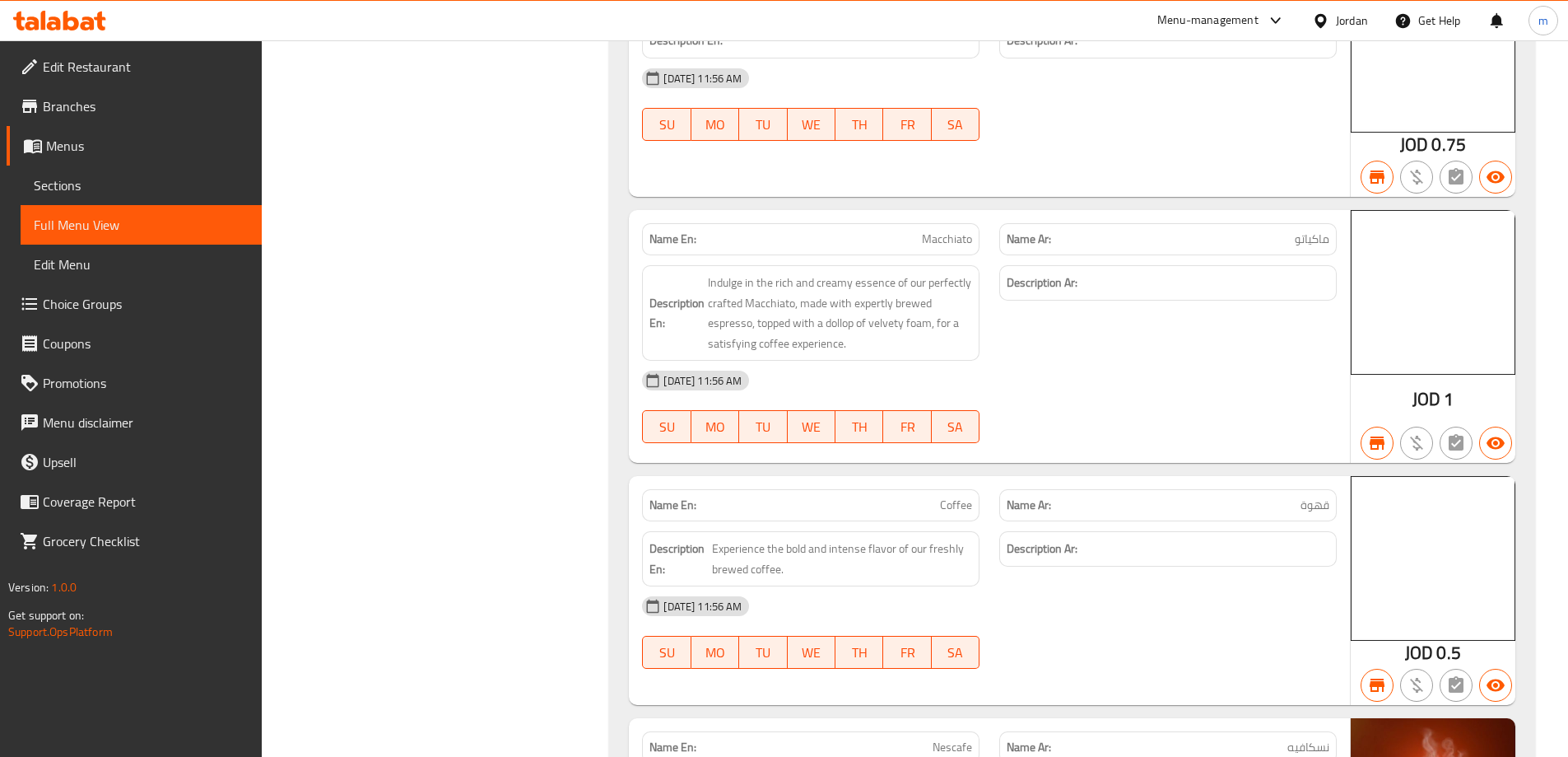
click at [119, 113] on span "Branches" at bounding box center [145, 106] width 206 height 19
